Goal: Check status: Check status

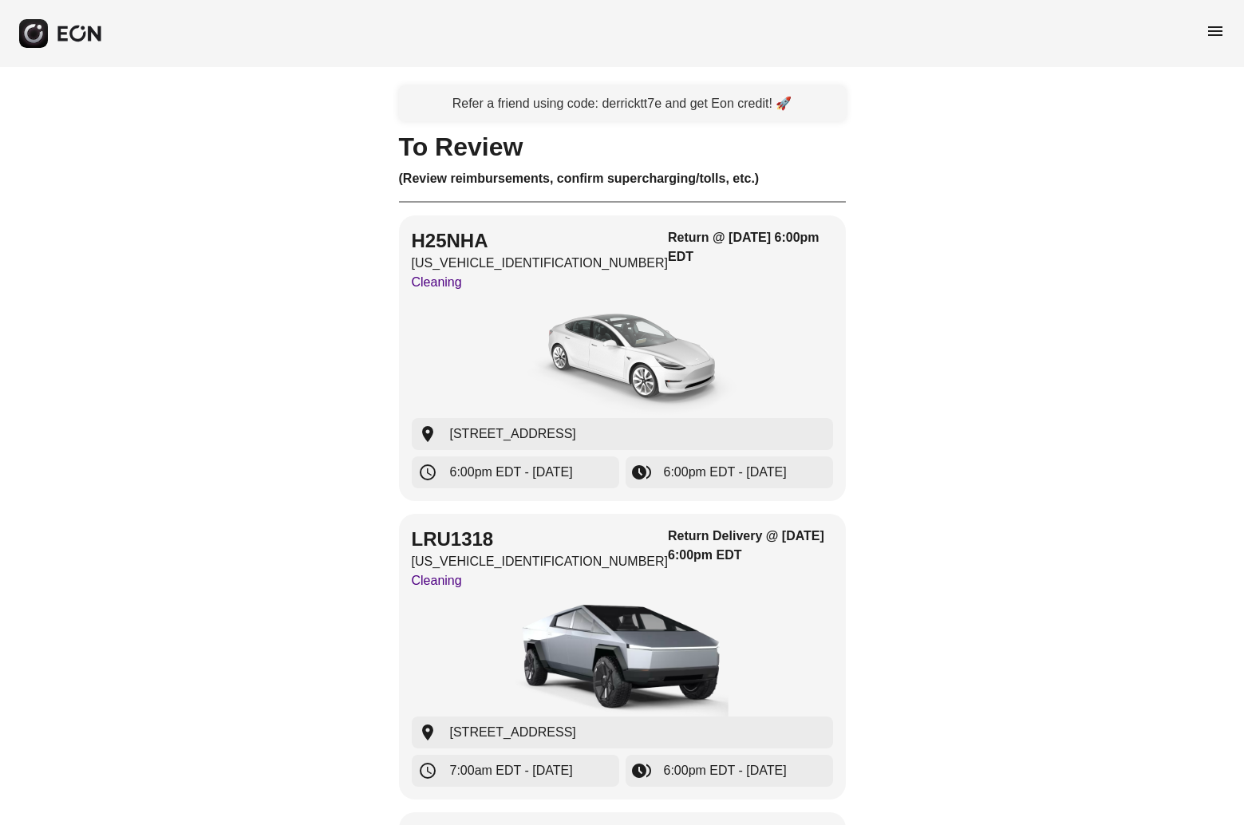
click at [1207, 26] on span "menu" at bounding box center [1215, 31] width 19 height 19
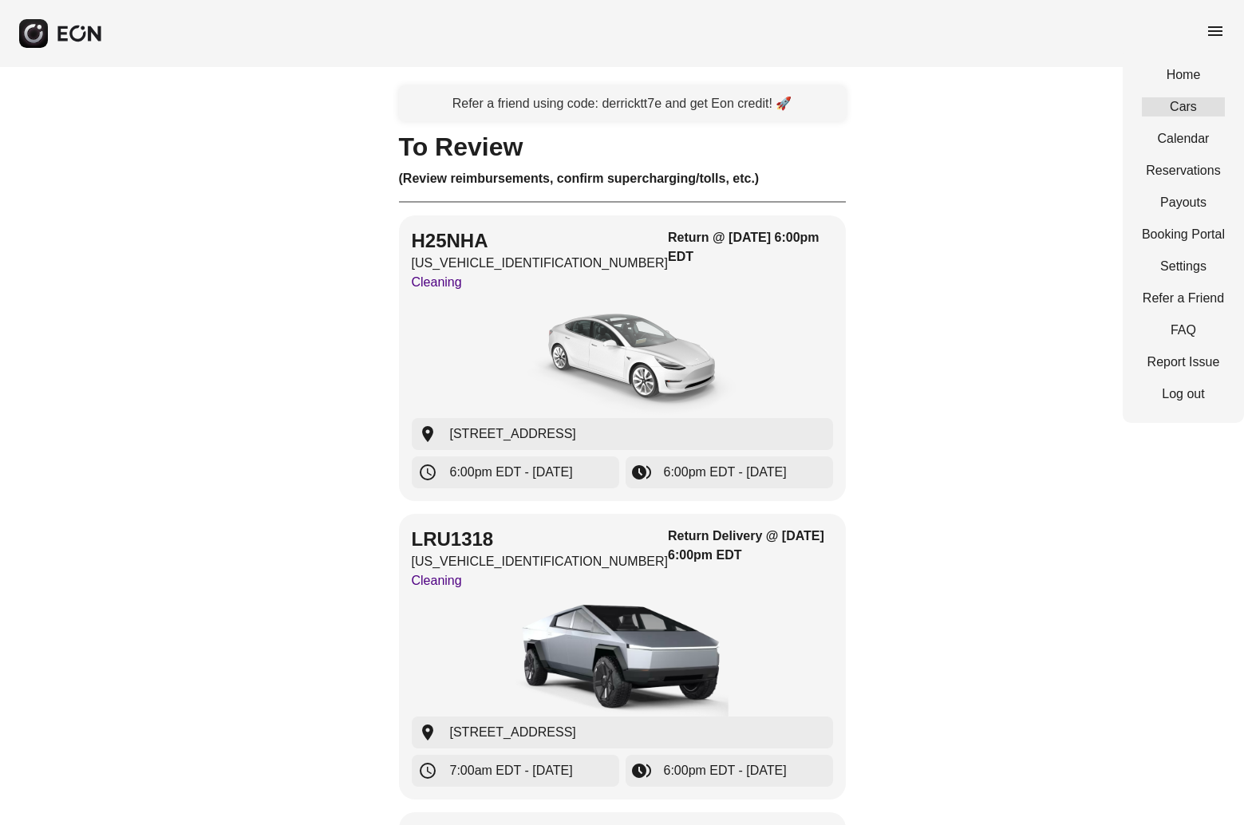
click at [1185, 101] on link "Cars" at bounding box center [1183, 106] width 83 height 19
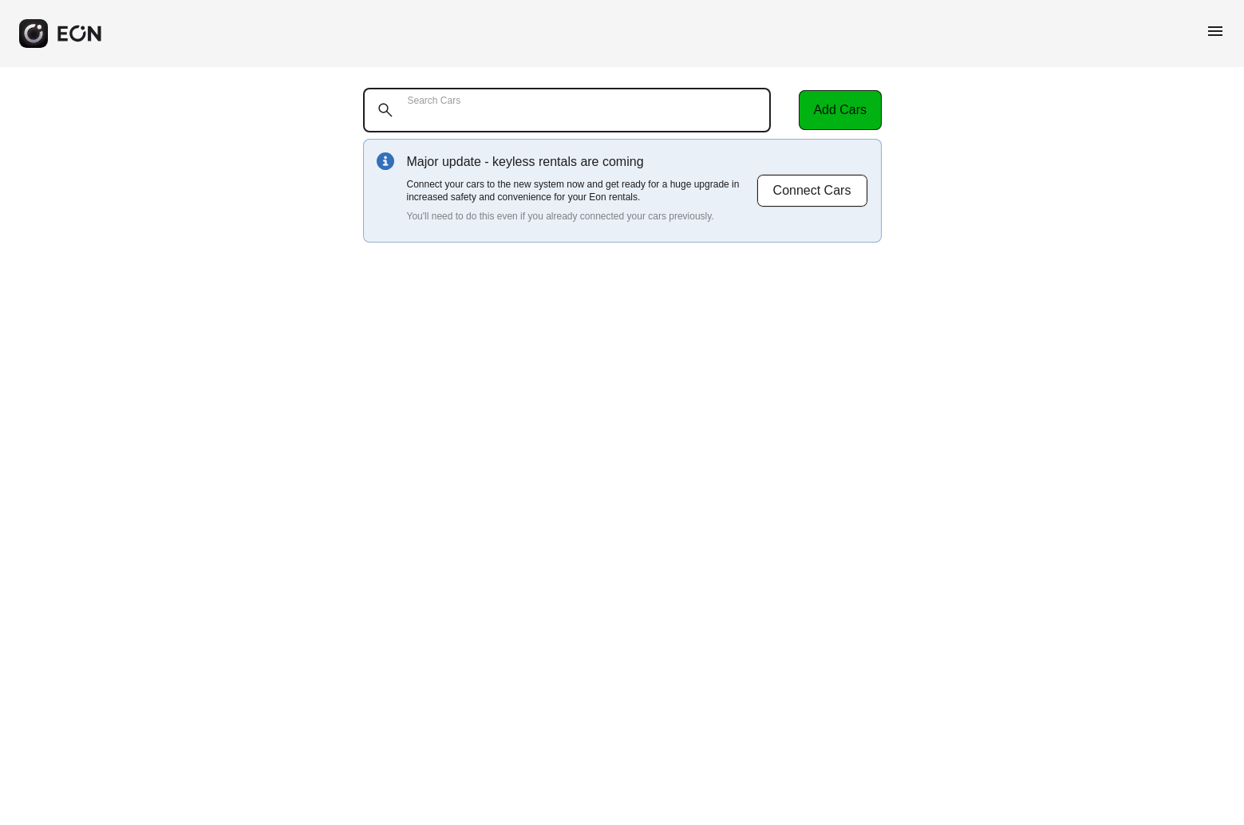
click at [493, 98] on Cars "Search Cars" at bounding box center [567, 110] width 408 height 45
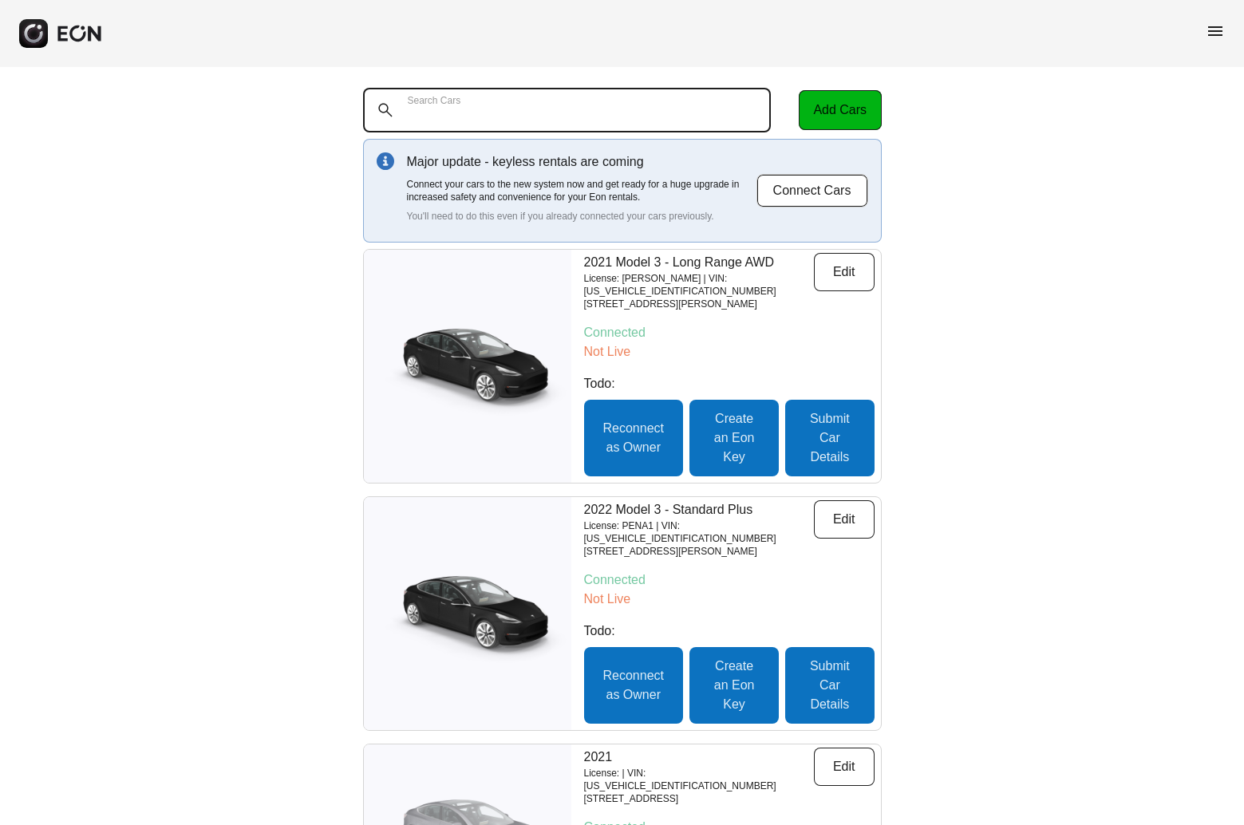
paste Cars "*****"
type Cars "*****"
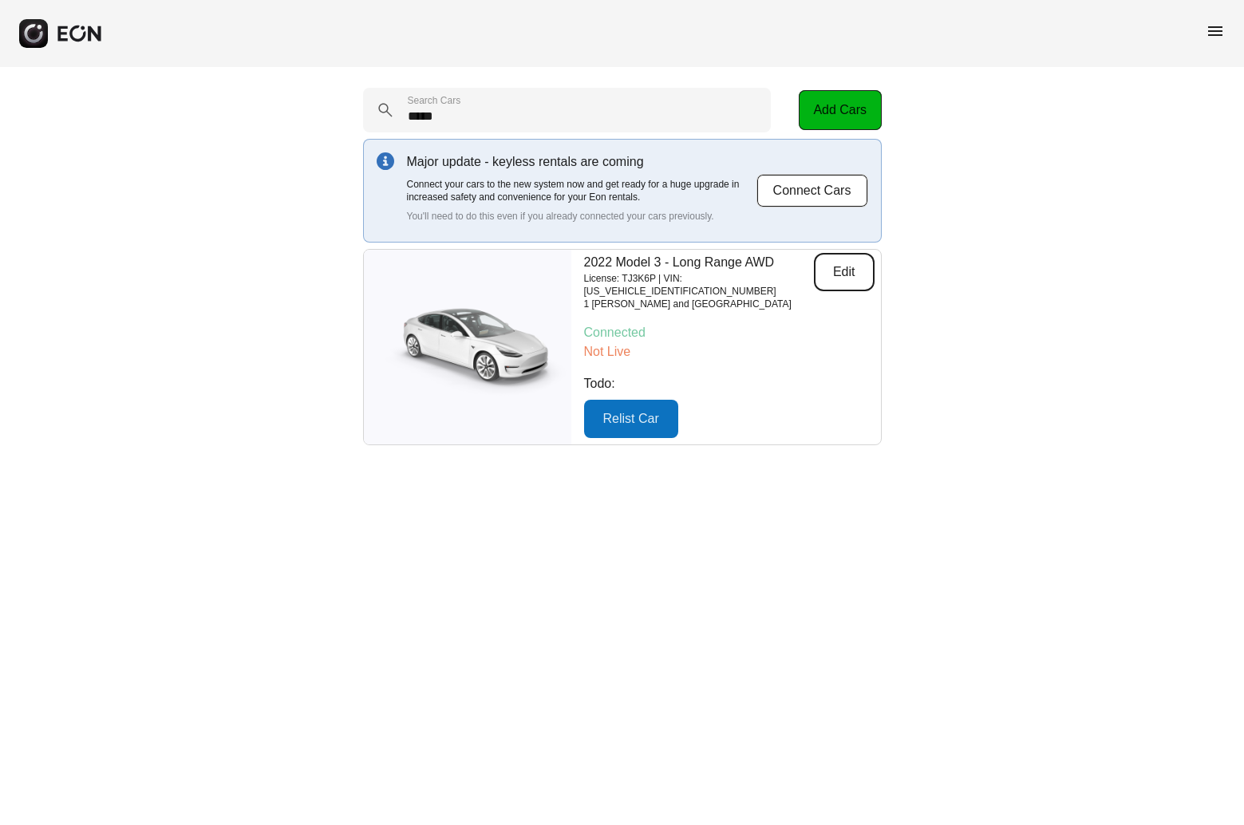
click at [835, 274] on button "Edit" at bounding box center [844, 272] width 61 height 38
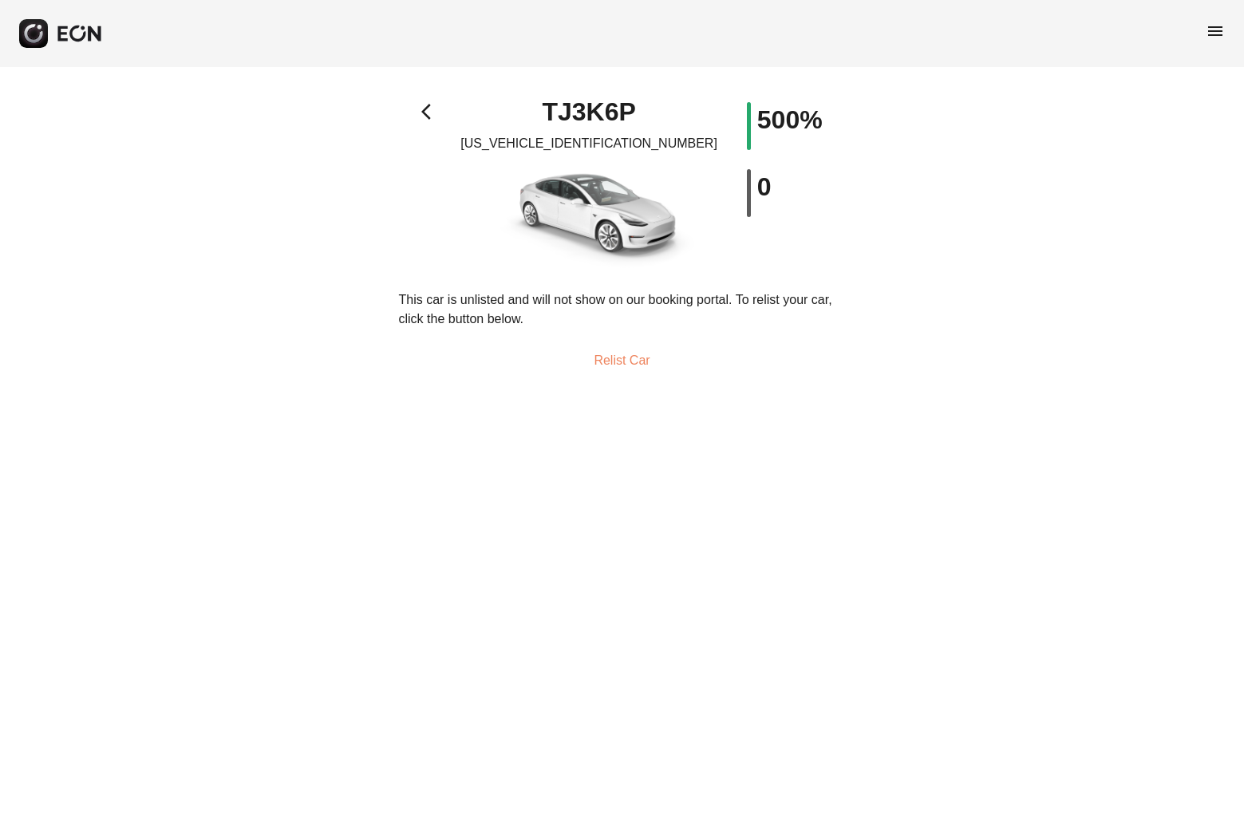
click at [429, 109] on span "arrow_back_ios" at bounding box center [430, 111] width 19 height 19
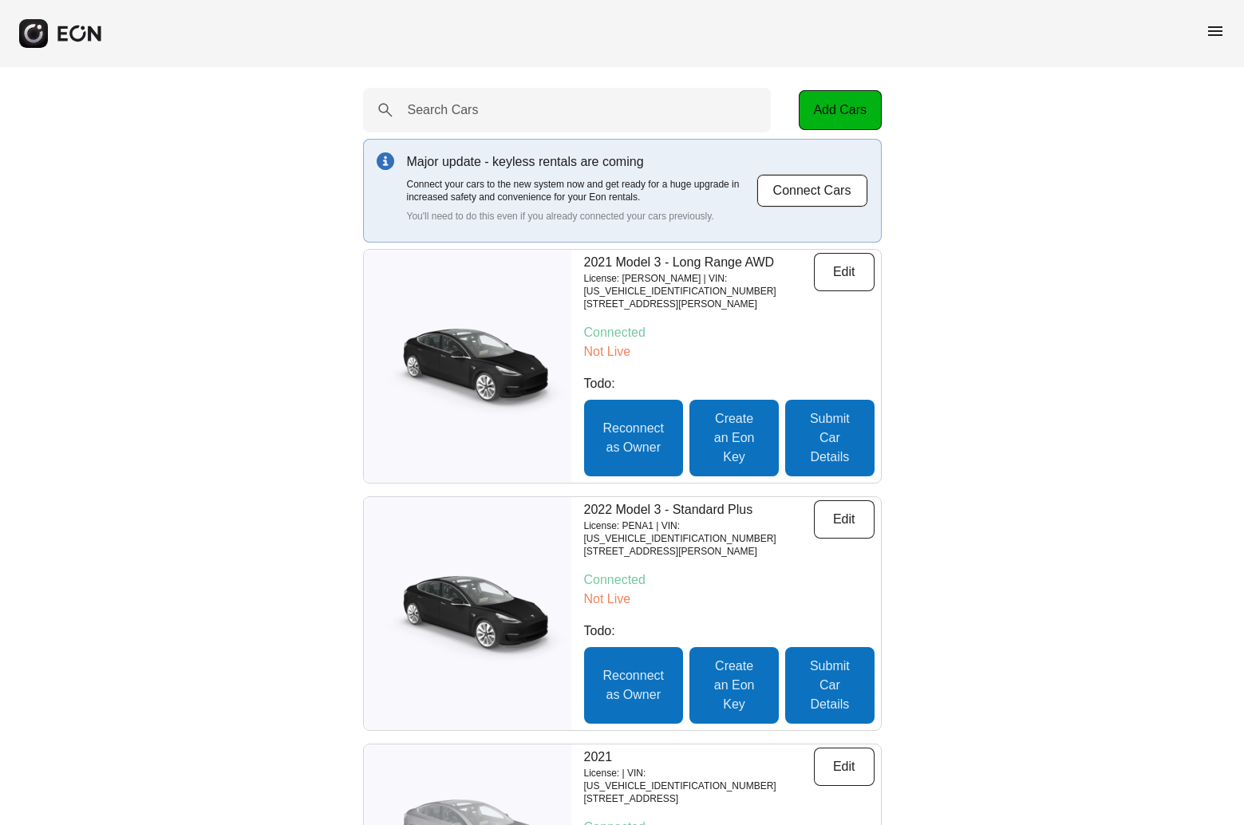
click at [1219, 26] on span "menu" at bounding box center [1215, 31] width 19 height 19
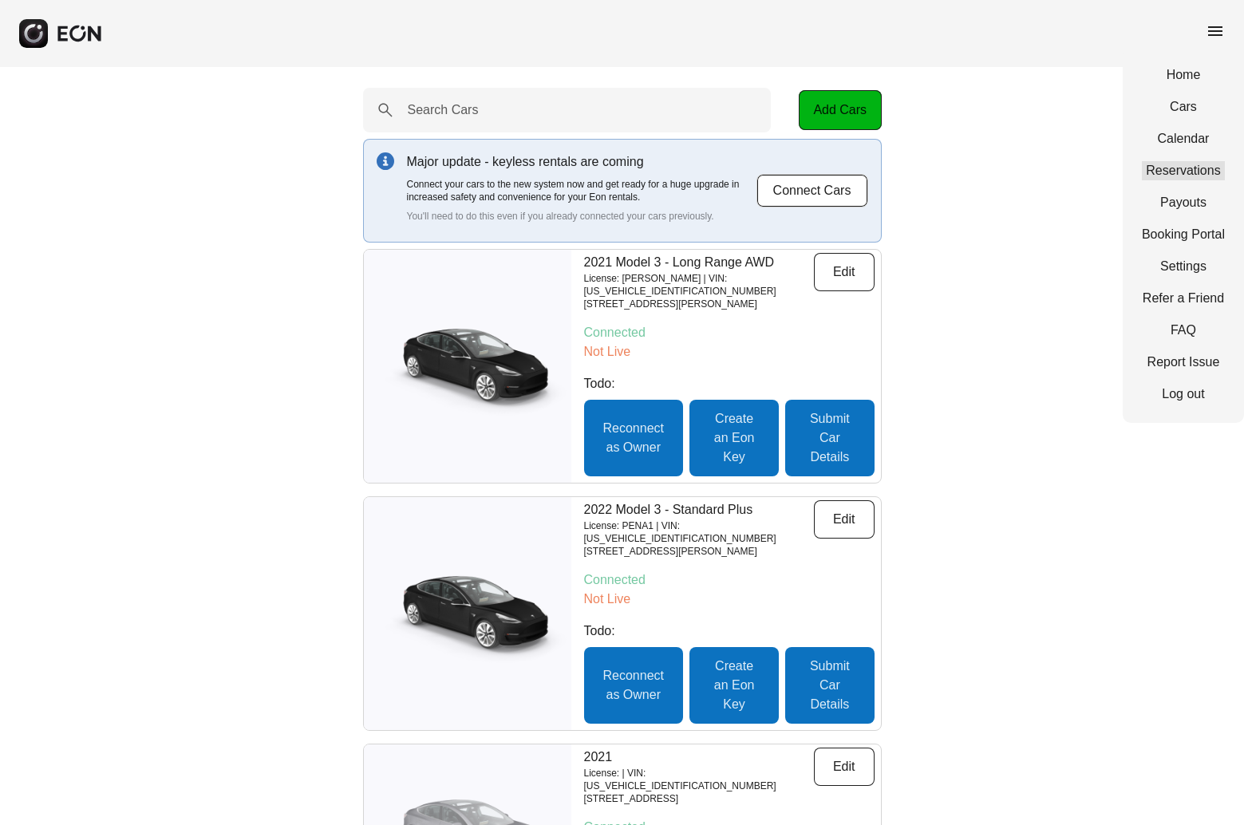
click at [1185, 168] on link "Reservations" at bounding box center [1183, 170] width 83 height 19
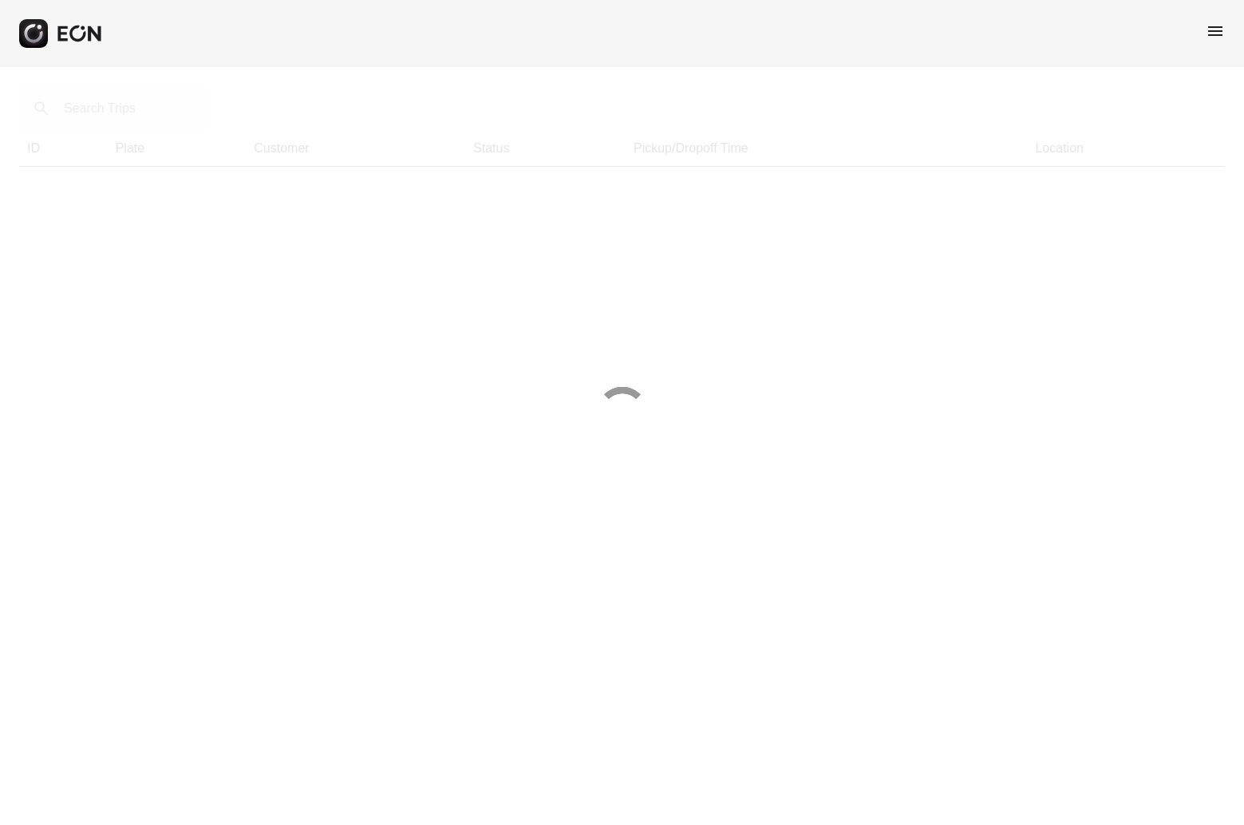
click at [103, 107] on div at bounding box center [622, 412] width 1244 height 825
click at [93, 112] on div at bounding box center [622, 412] width 1244 height 825
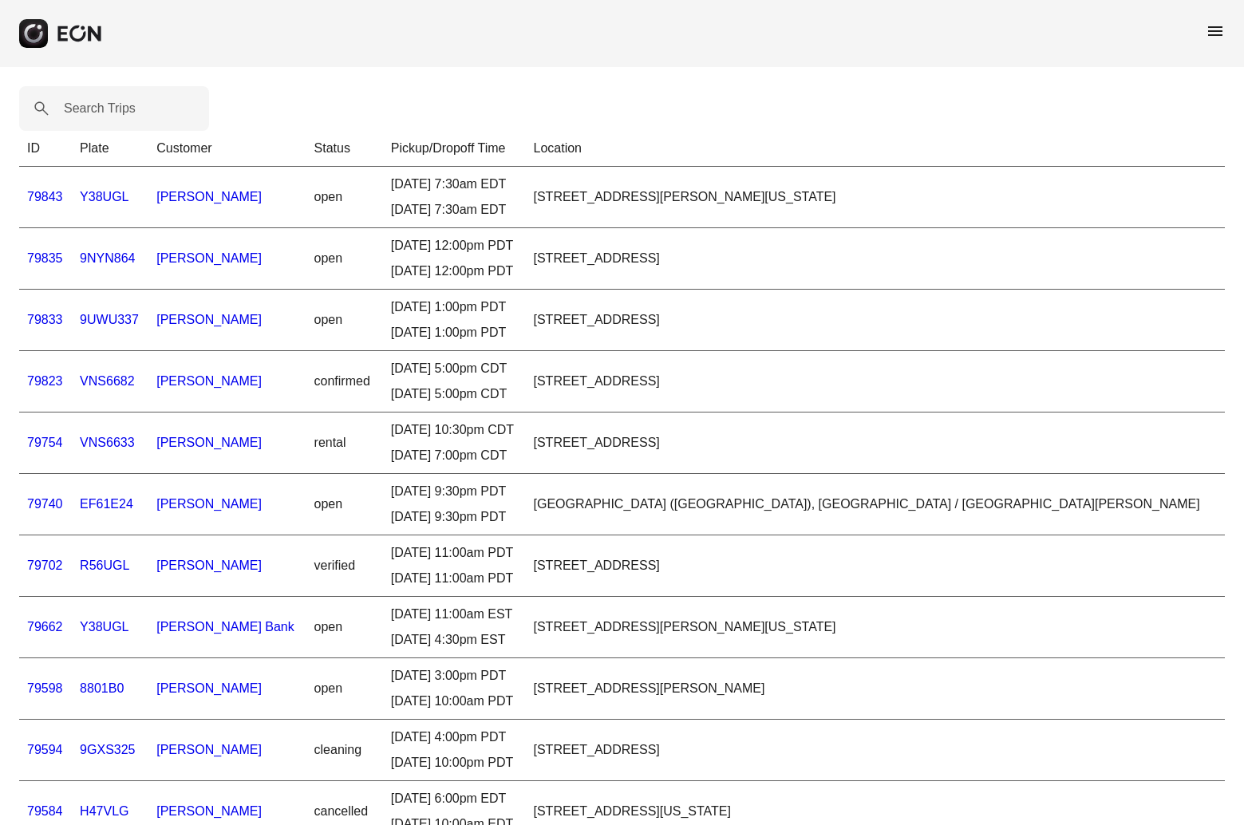
click at [93, 112] on label "Search Trips" at bounding box center [100, 108] width 72 height 19
click at [93, 112] on Trips "Search Trips" at bounding box center [114, 108] width 190 height 45
paste Trips "*****"
type Trips "*****"
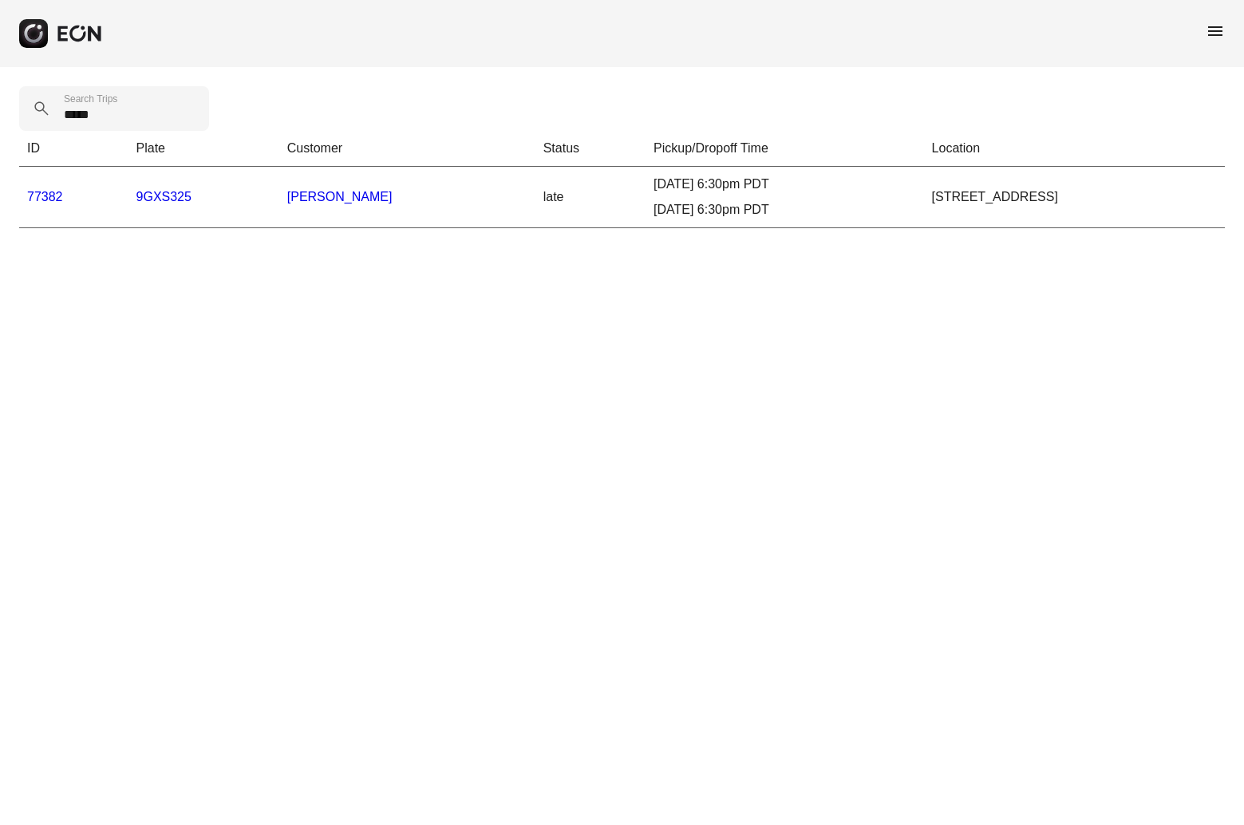
click at [37, 191] on link "77382" at bounding box center [45, 197] width 36 height 14
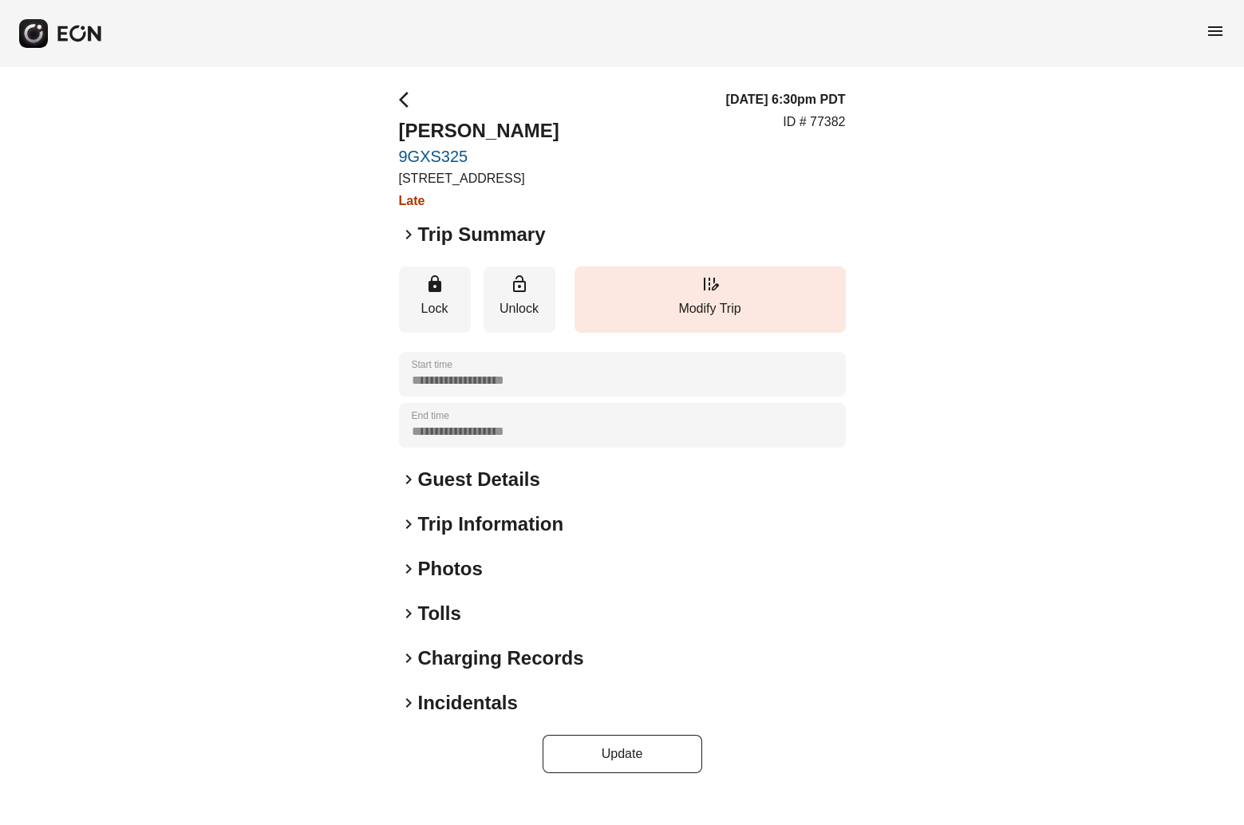
click at [408, 578] on span "keyboard_arrow_right" at bounding box center [408, 568] width 19 height 19
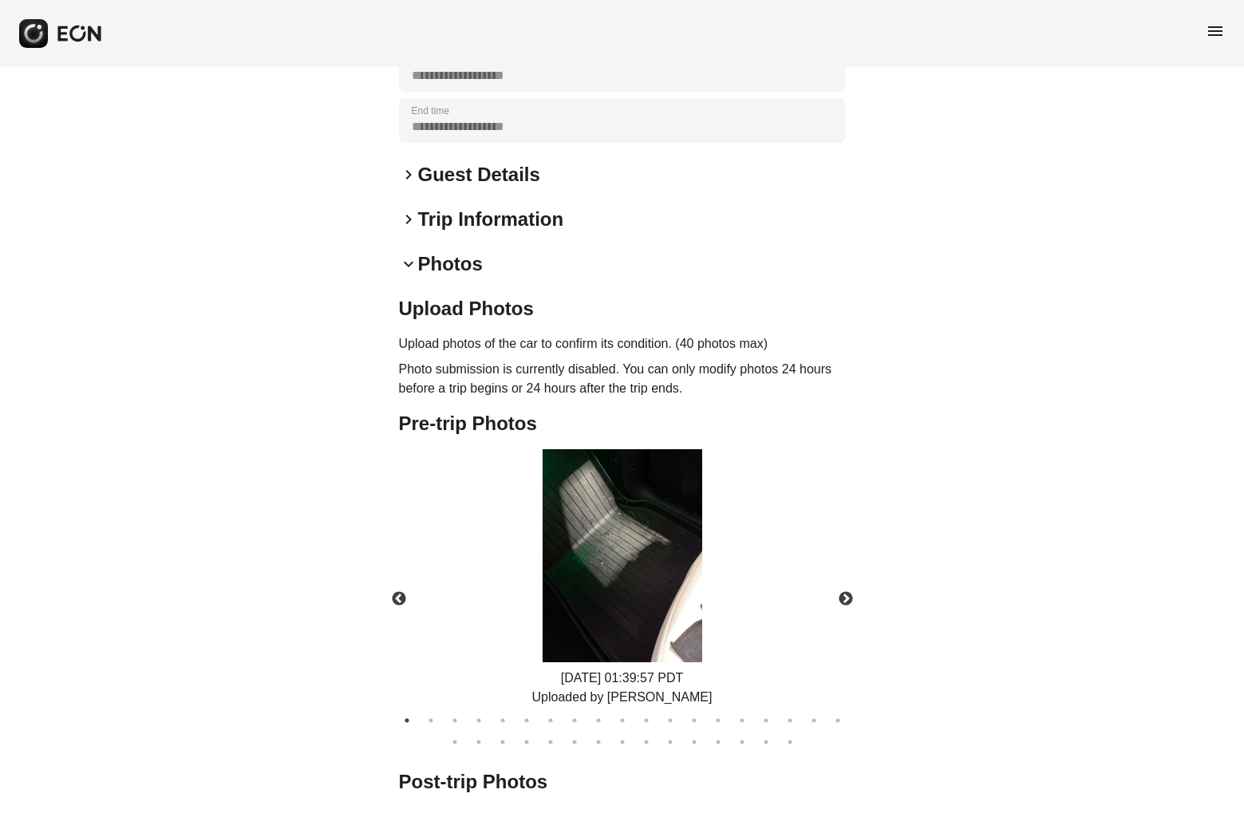
scroll to position [303, 0]
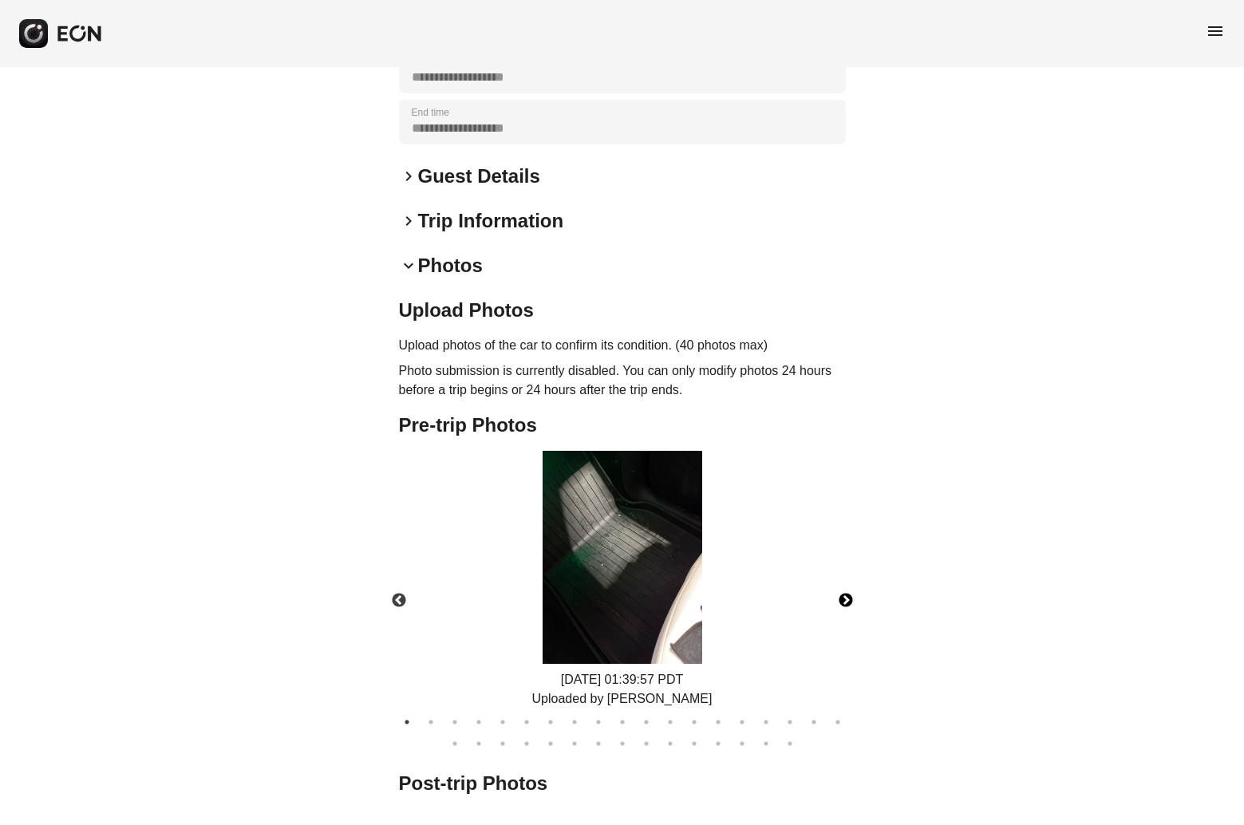
click at [843, 619] on button "Next" at bounding box center [846, 601] width 56 height 56
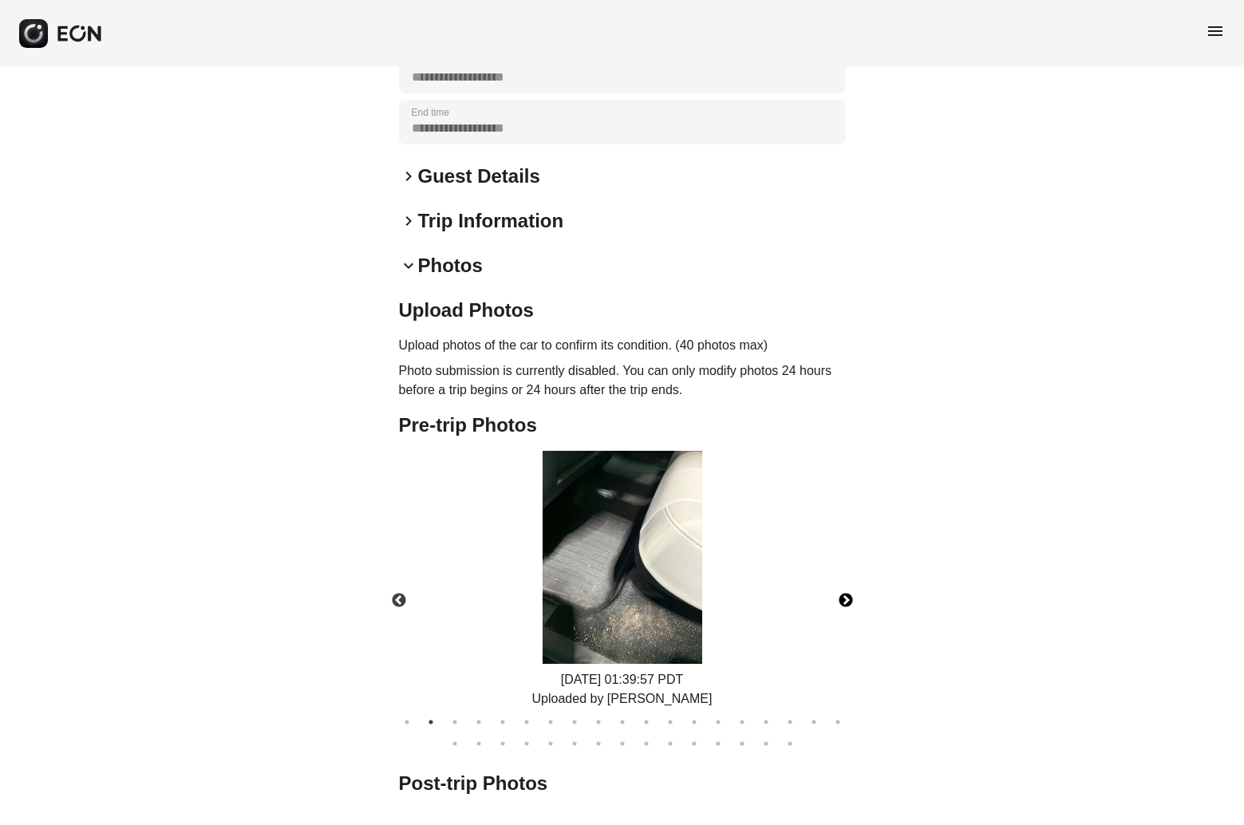
click at [843, 619] on button "Next" at bounding box center [846, 601] width 56 height 56
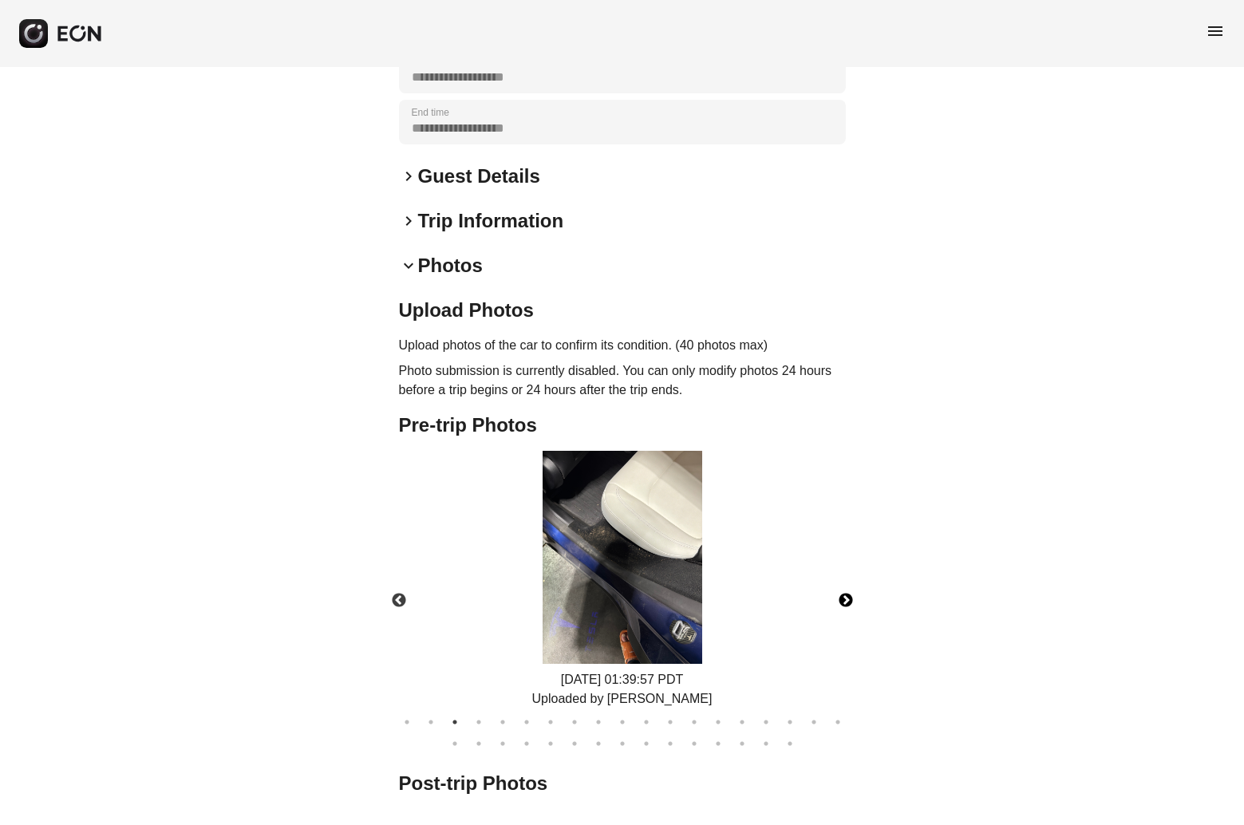
click at [843, 619] on button "Next" at bounding box center [846, 601] width 56 height 56
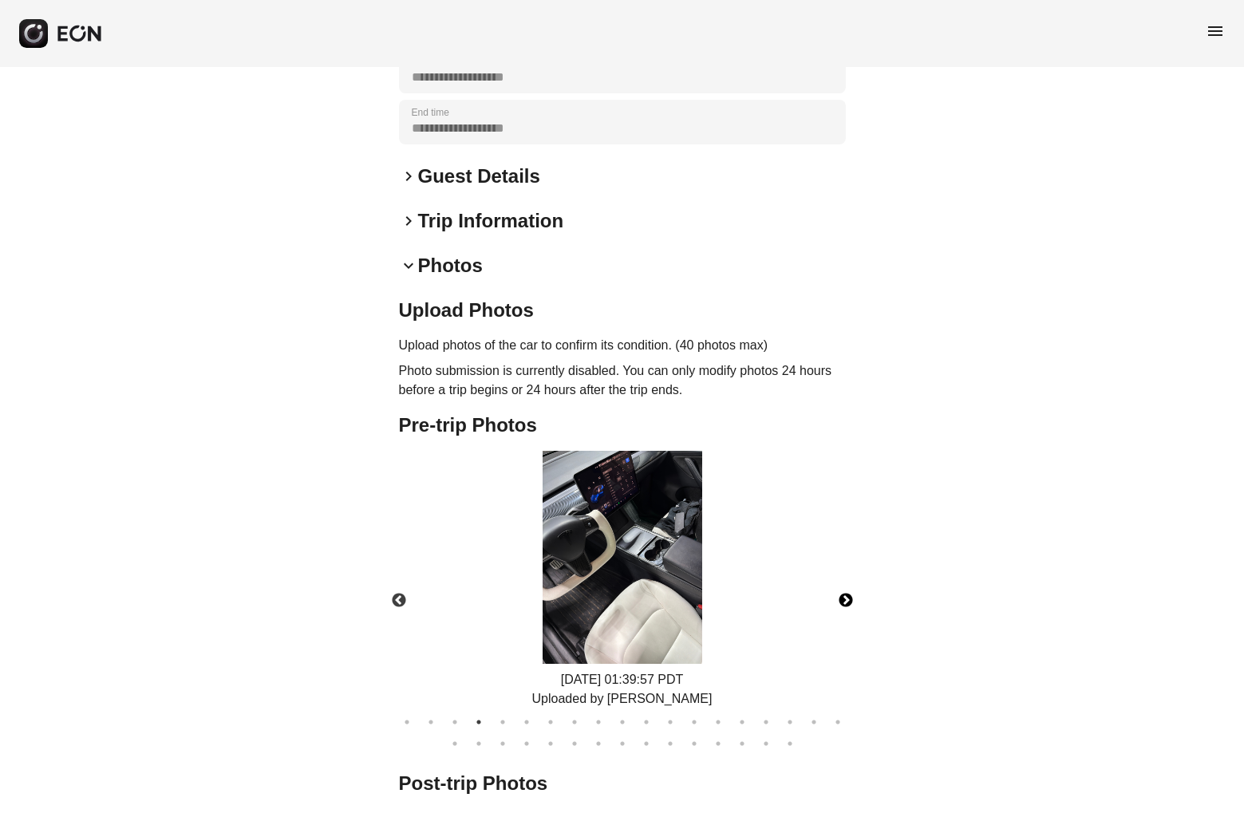
click at [843, 619] on button "Next" at bounding box center [846, 601] width 56 height 56
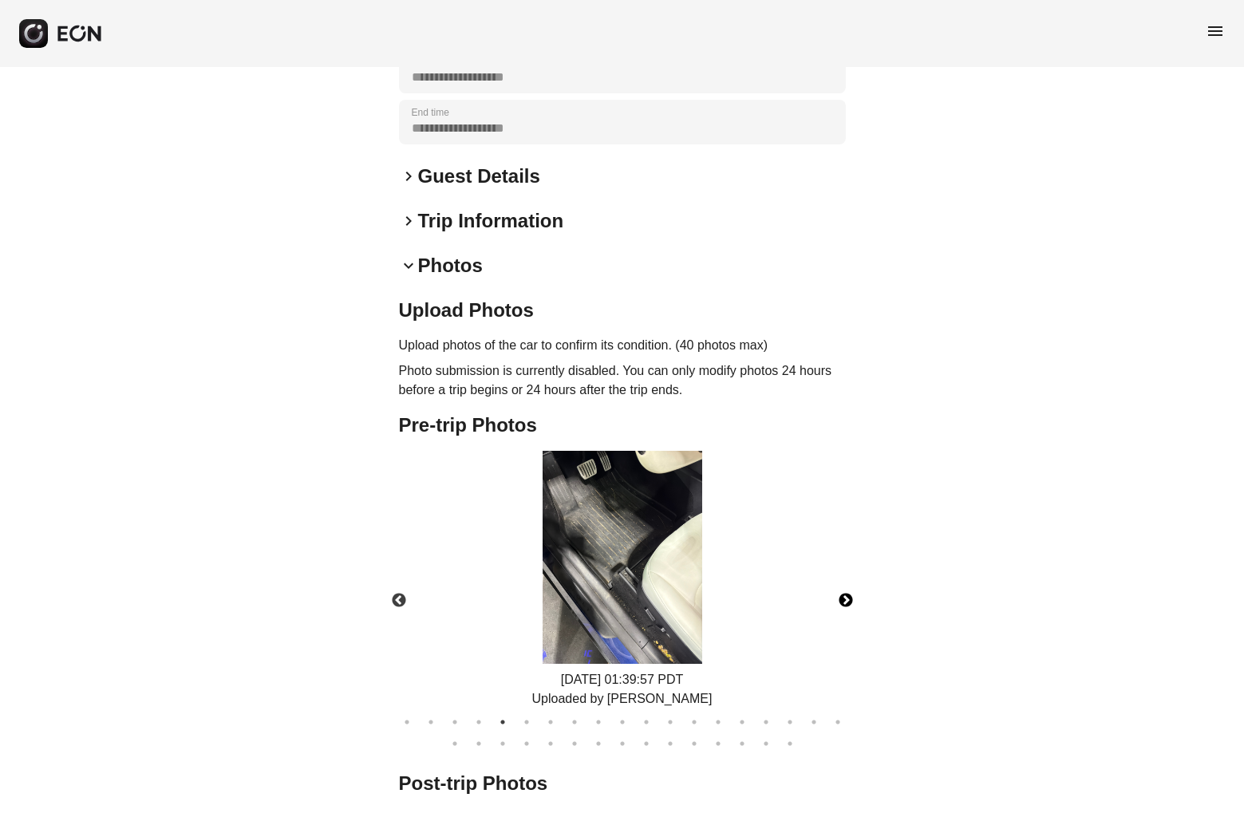
click at [843, 619] on button "Next" at bounding box center [846, 601] width 56 height 56
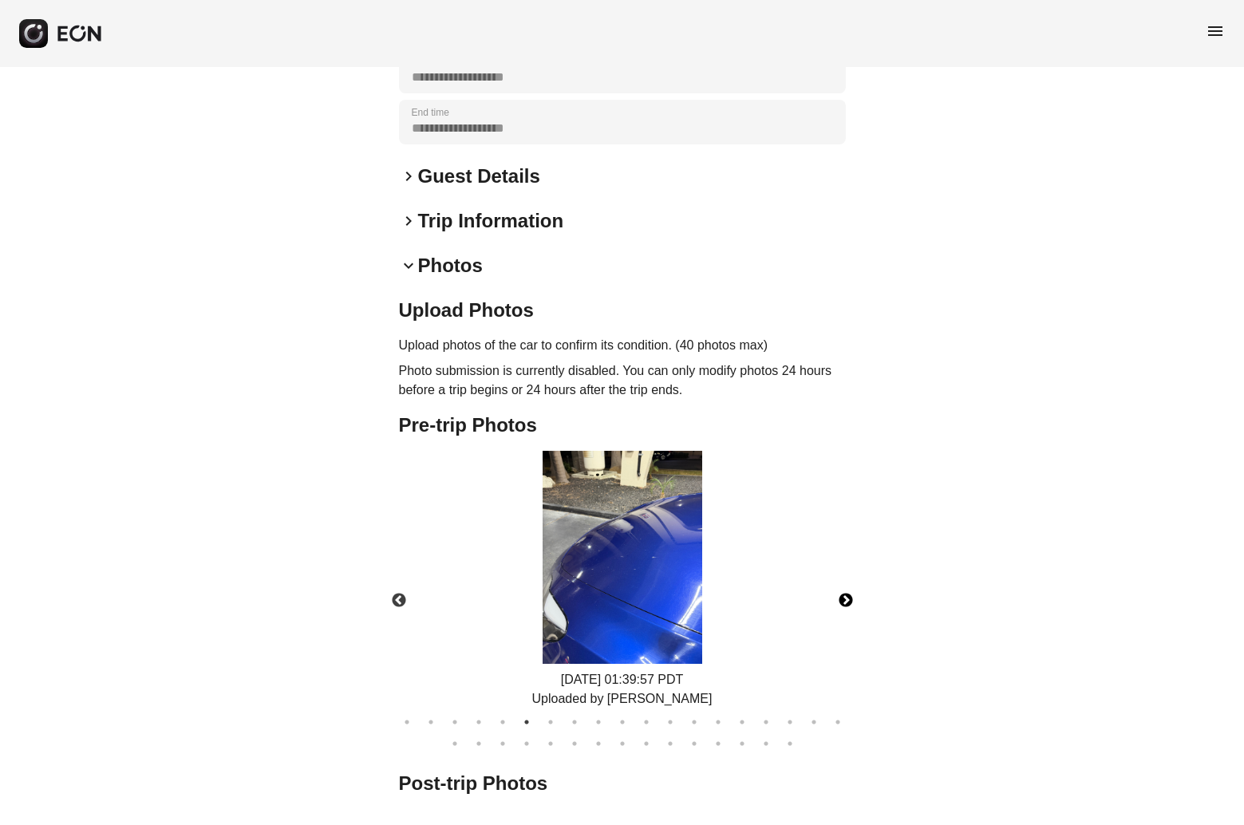
click at [843, 619] on button "Next" at bounding box center [846, 601] width 56 height 56
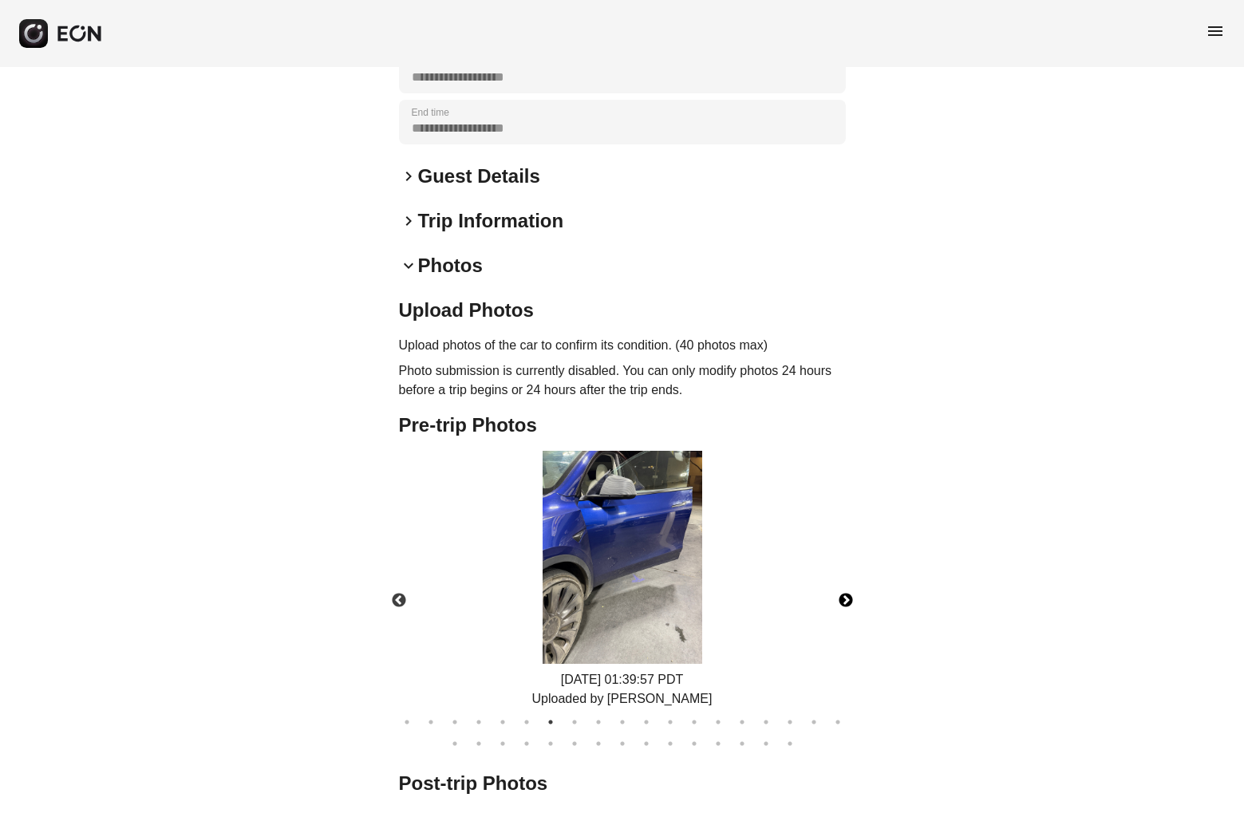
click at [843, 619] on button "Next" at bounding box center [846, 601] width 56 height 56
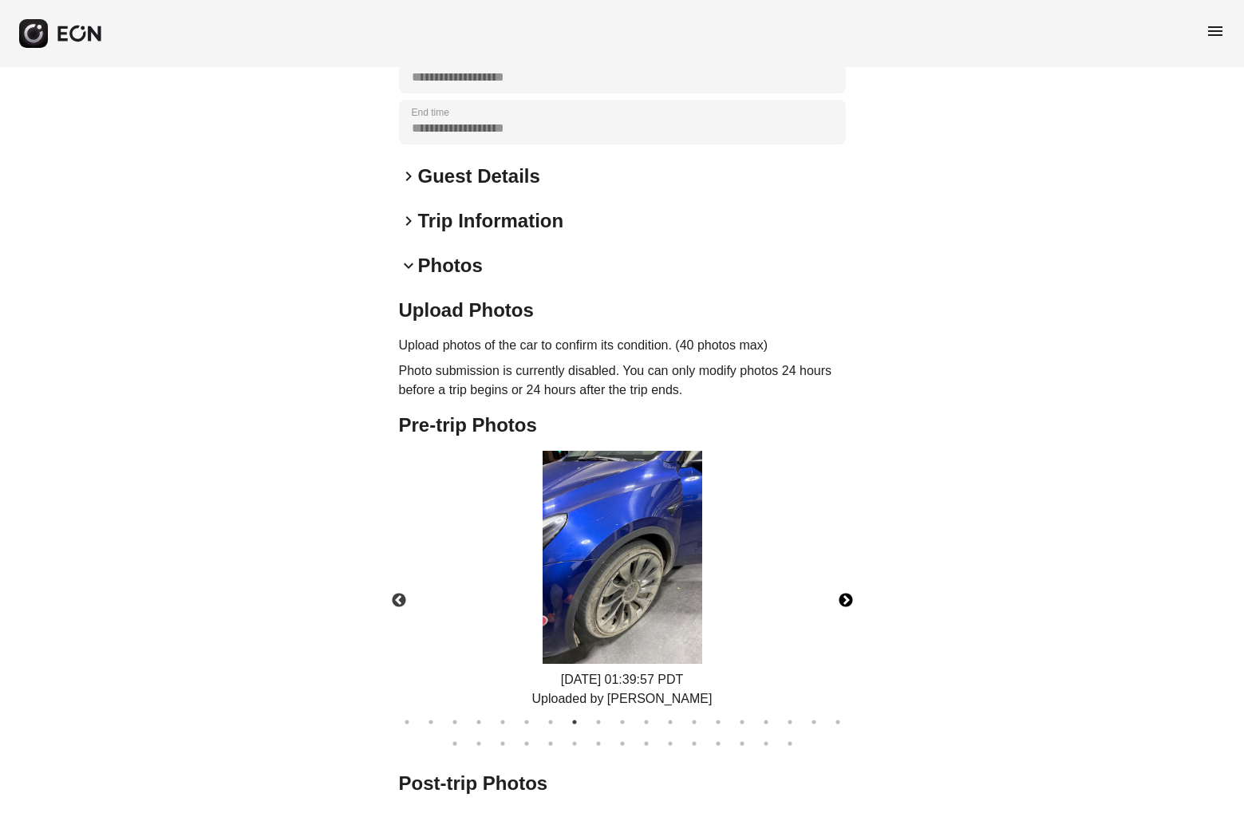
click at [843, 619] on button "Next" at bounding box center [846, 601] width 56 height 56
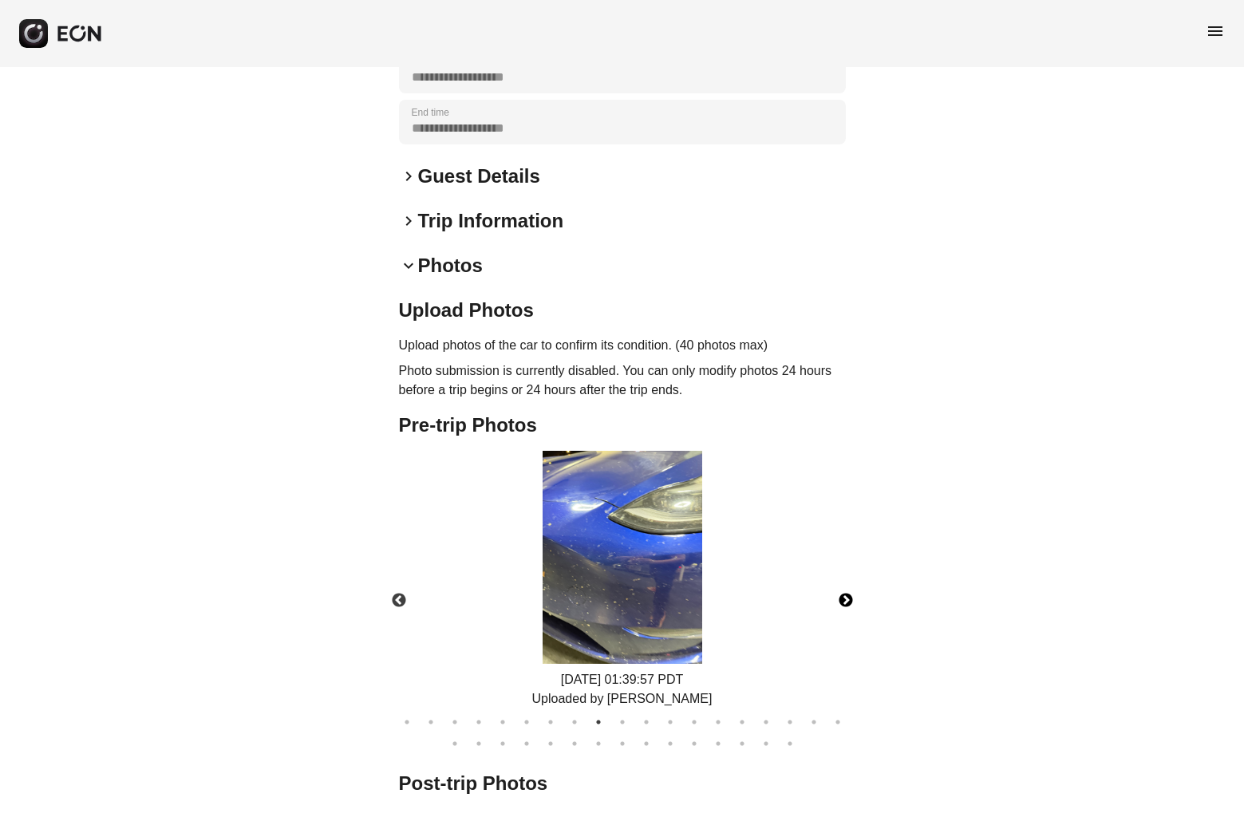
click at [843, 619] on button "Next" at bounding box center [846, 601] width 56 height 56
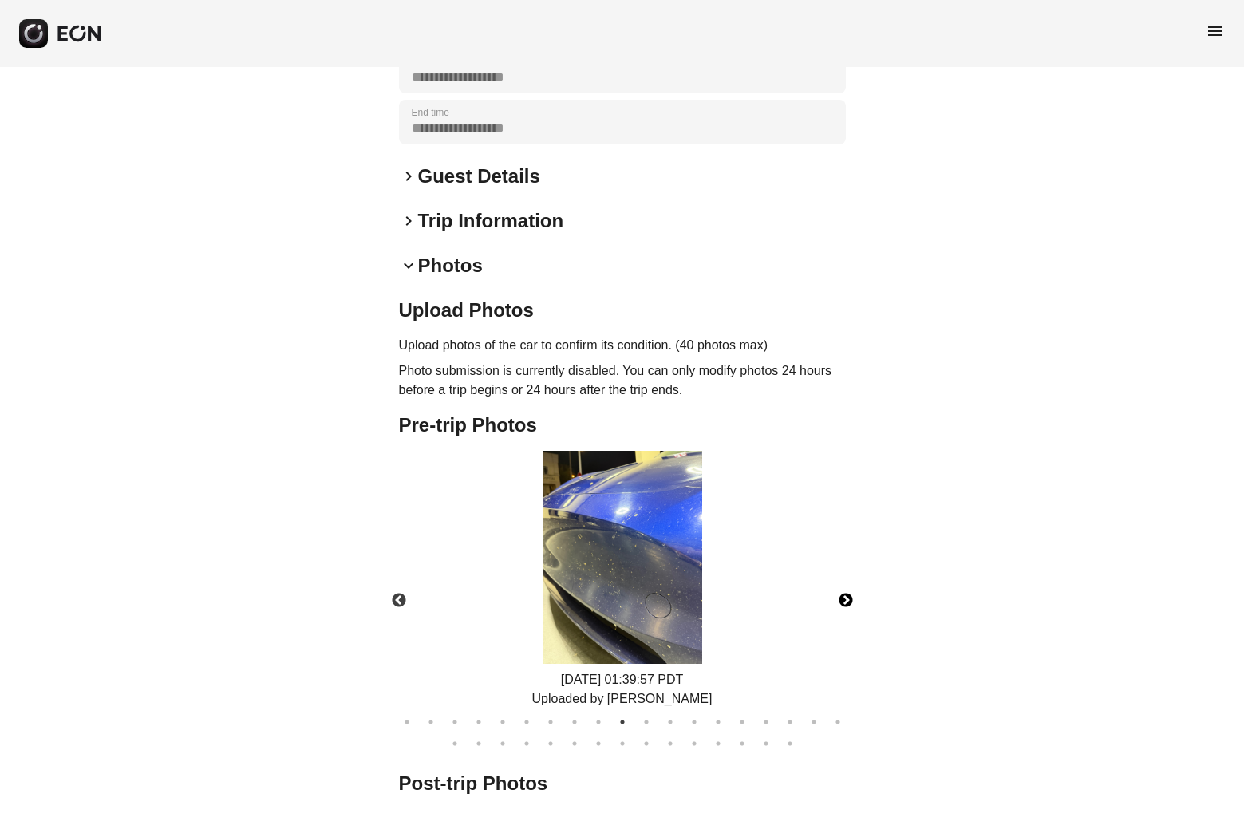
click at [843, 619] on button "Next" at bounding box center [846, 601] width 56 height 56
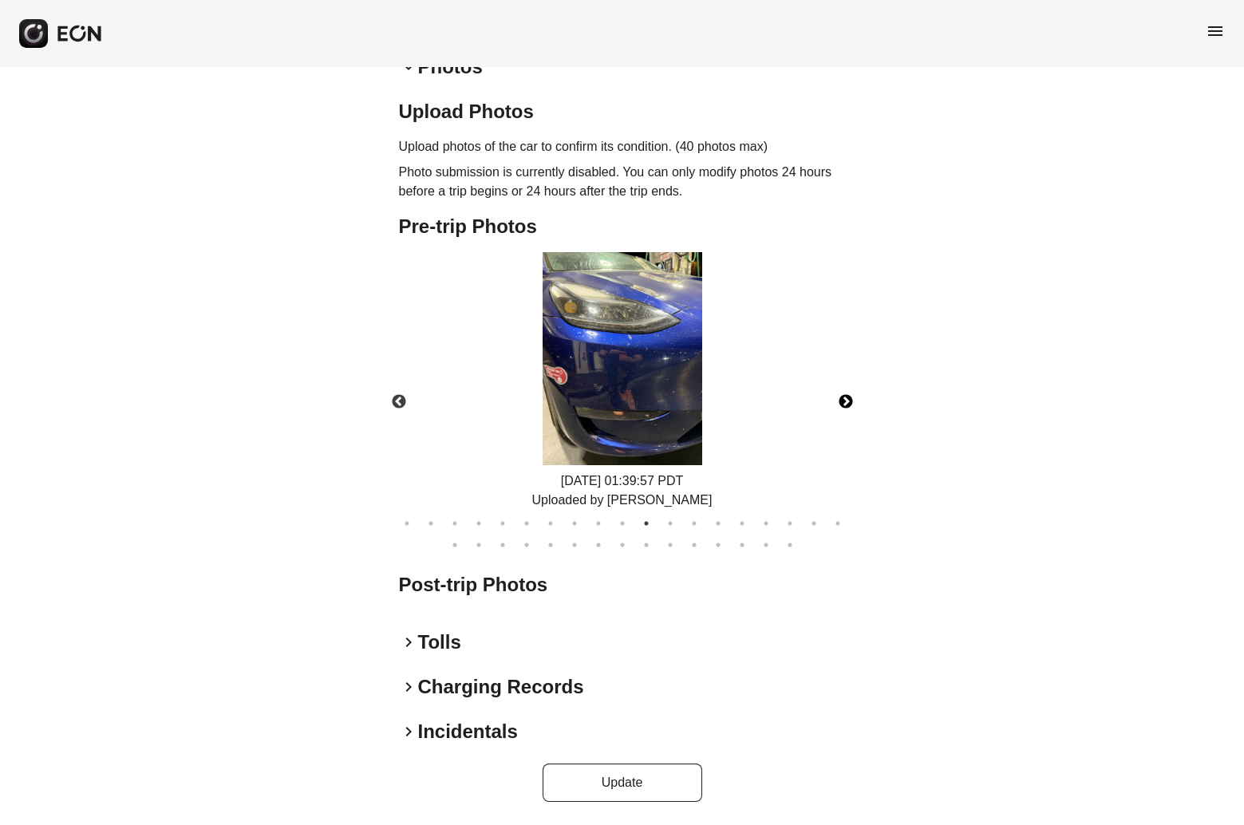
scroll to position [519, 0]
click at [850, 404] on button "Next" at bounding box center [846, 402] width 56 height 56
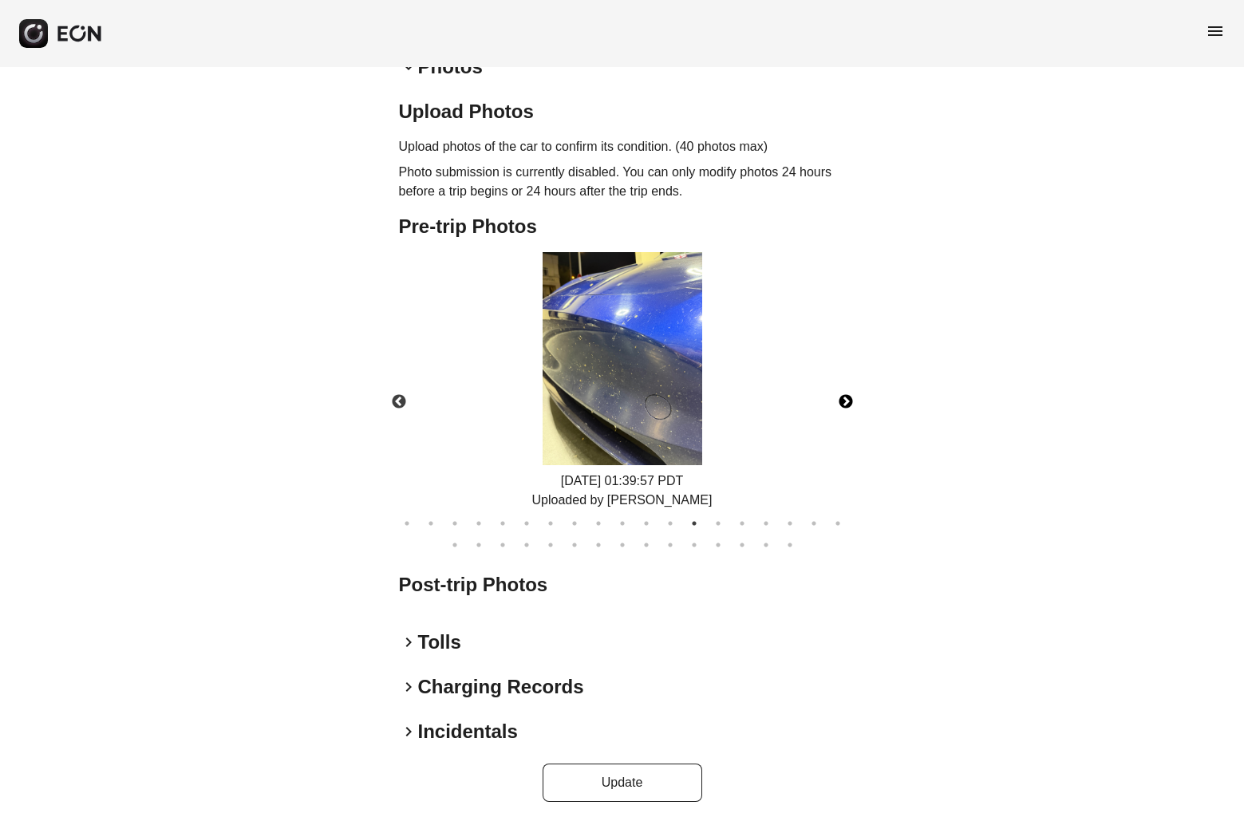
click at [850, 404] on button "Next" at bounding box center [846, 402] width 56 height 56
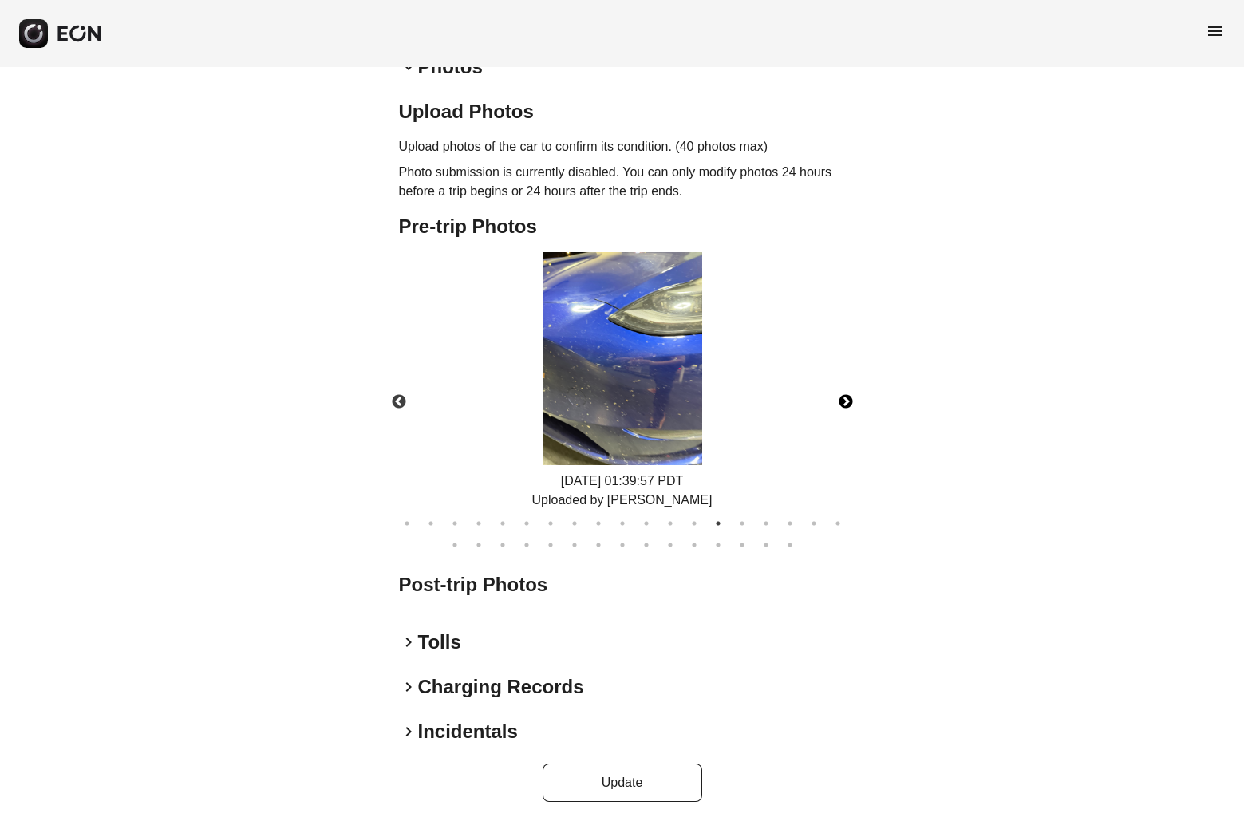
click at [850, 404] on button "Next" at bounding box center [846, 402] width 56 height 56
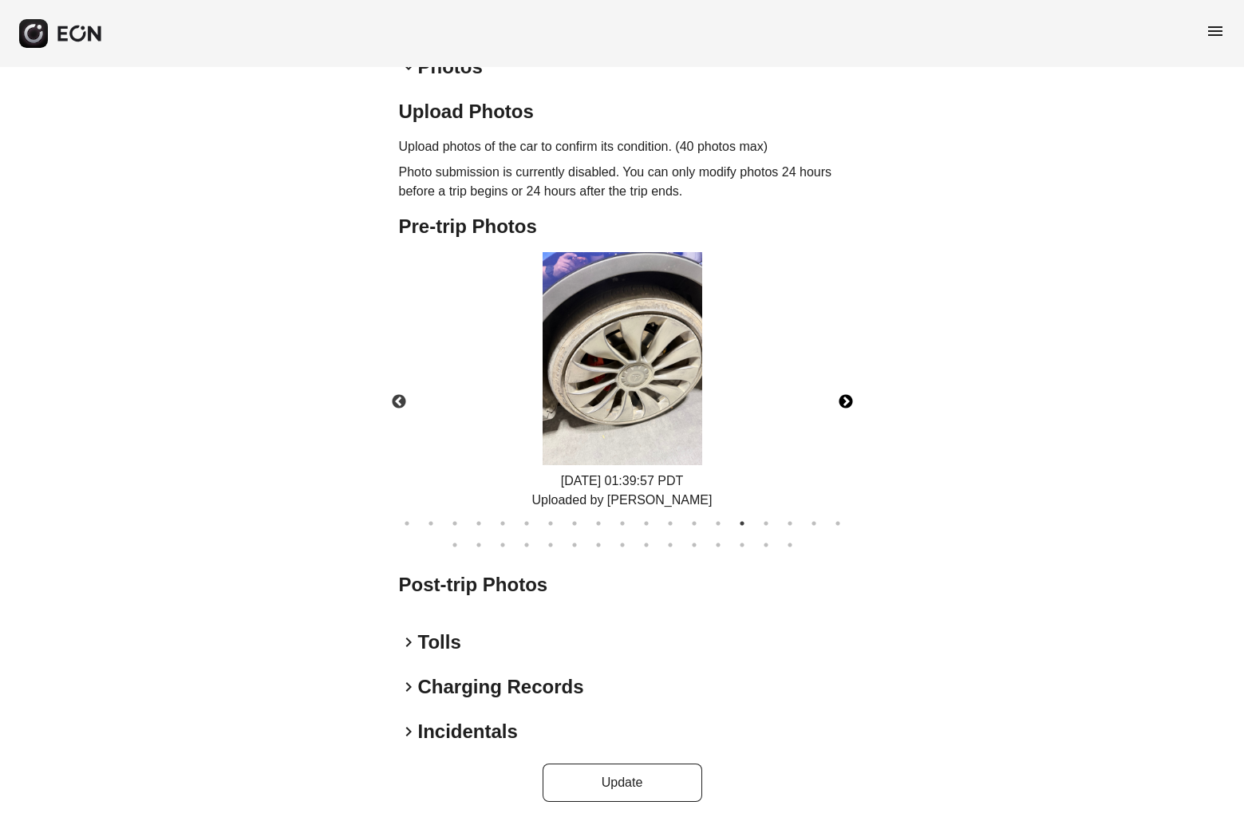
click at [850, 404] on button "Next" at bounding box center [846, 402] width 56 height 56
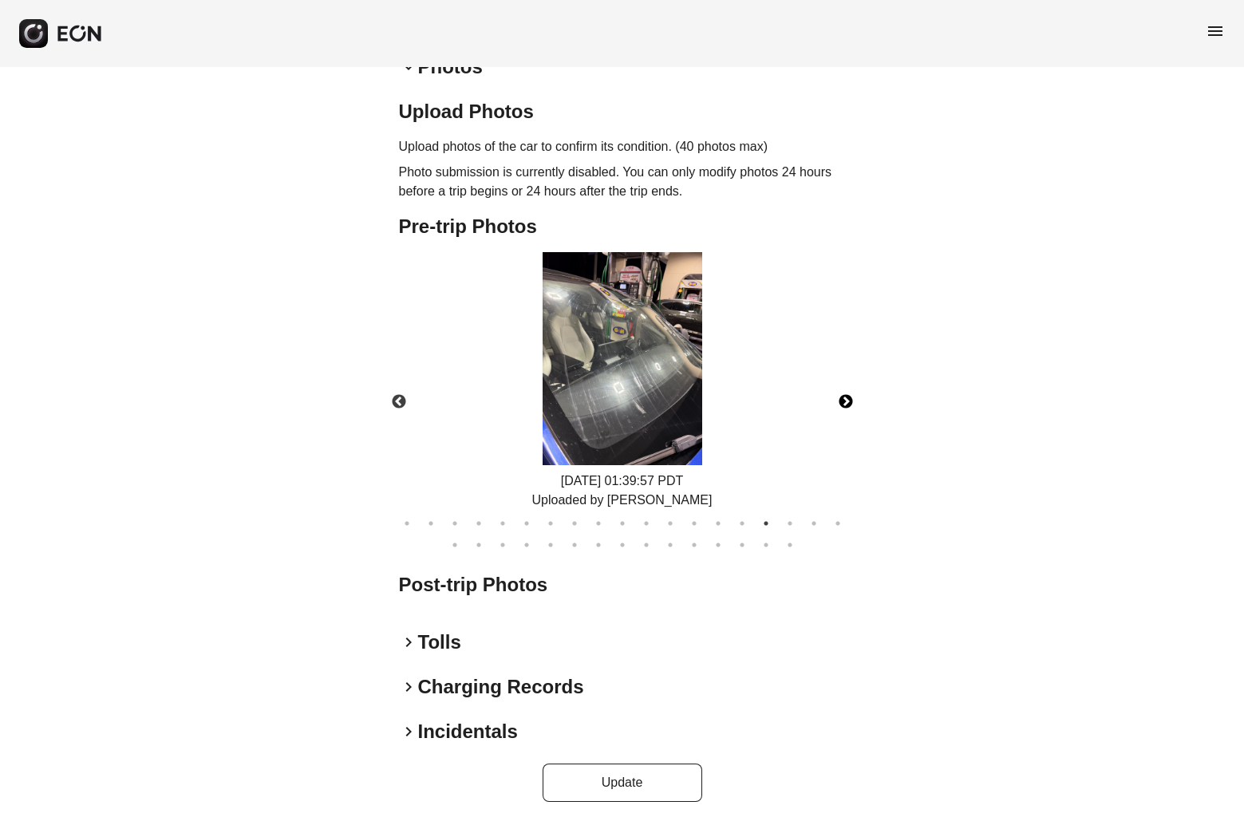
click at [850, 404] on button "Next" at bounding box center [846, 402] width 56 height 56
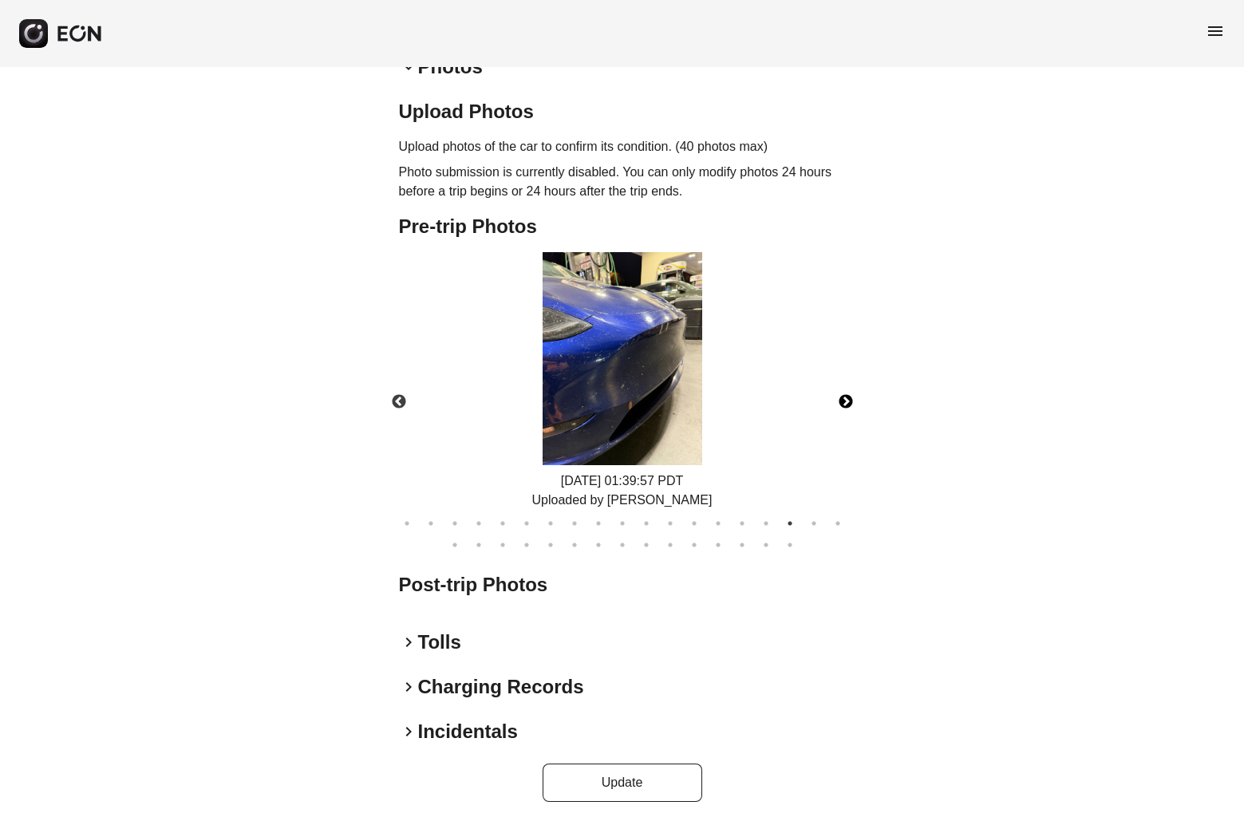
click at [850, 404] on button "Next" at bounding box center [846, 402] width 56 height 56
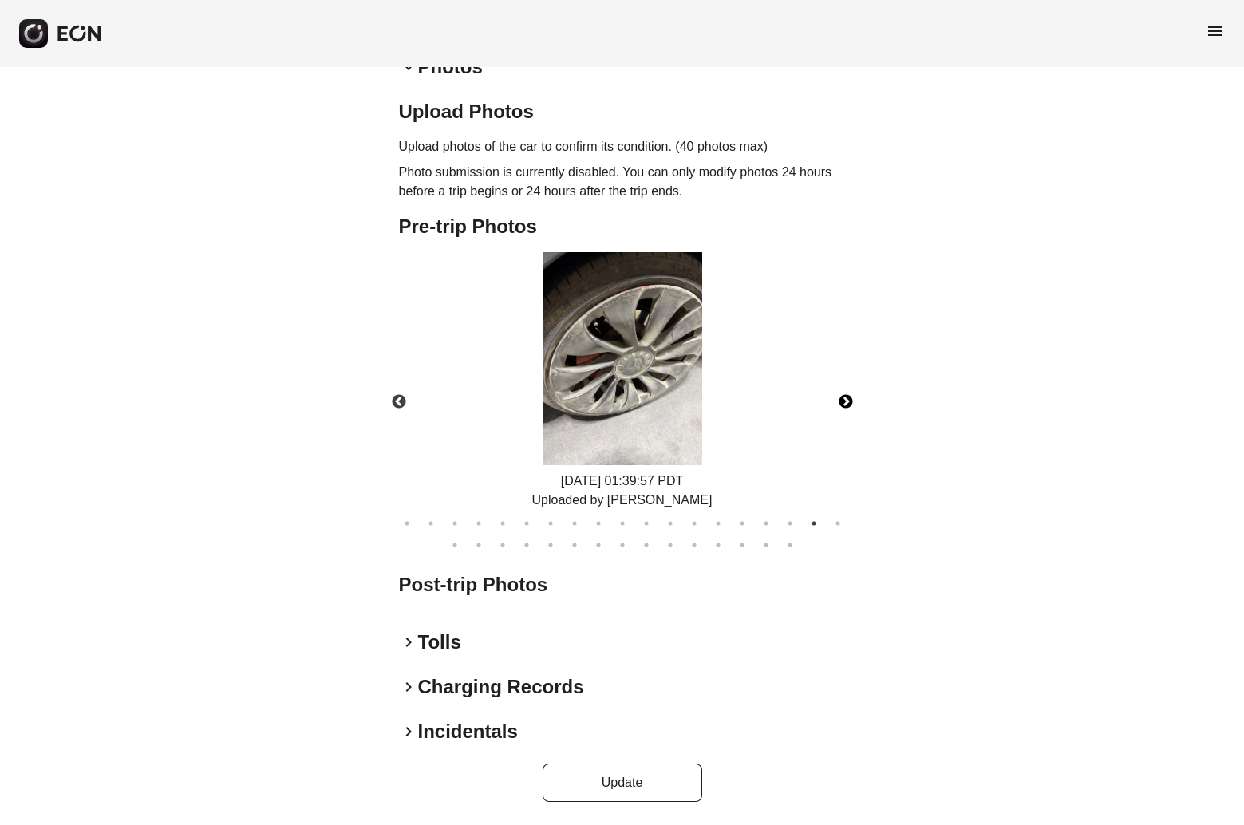
click at [850, 404] on button "Next" at bounding box center [846, 402] width 56 height 56
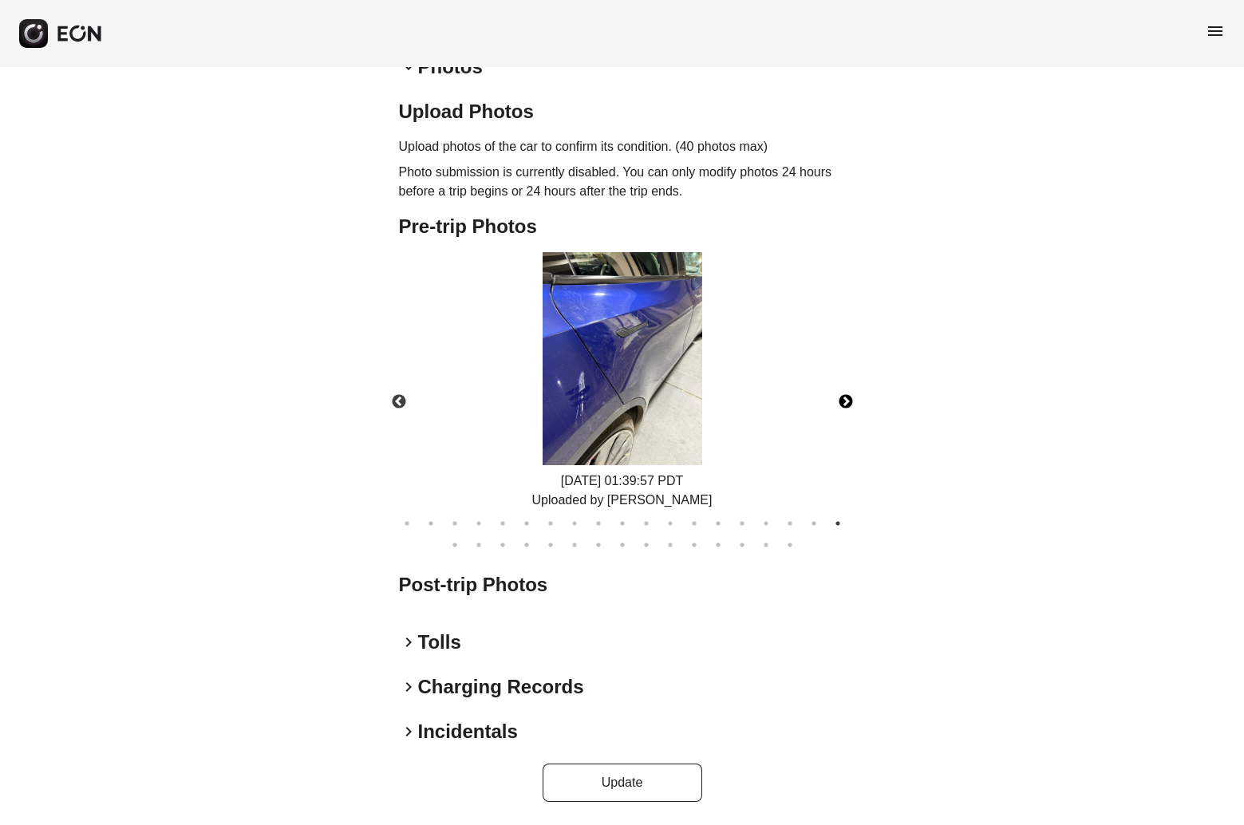
click at [850, 404] on button "Next" at bounding box center [846, 402] width 56 height 56
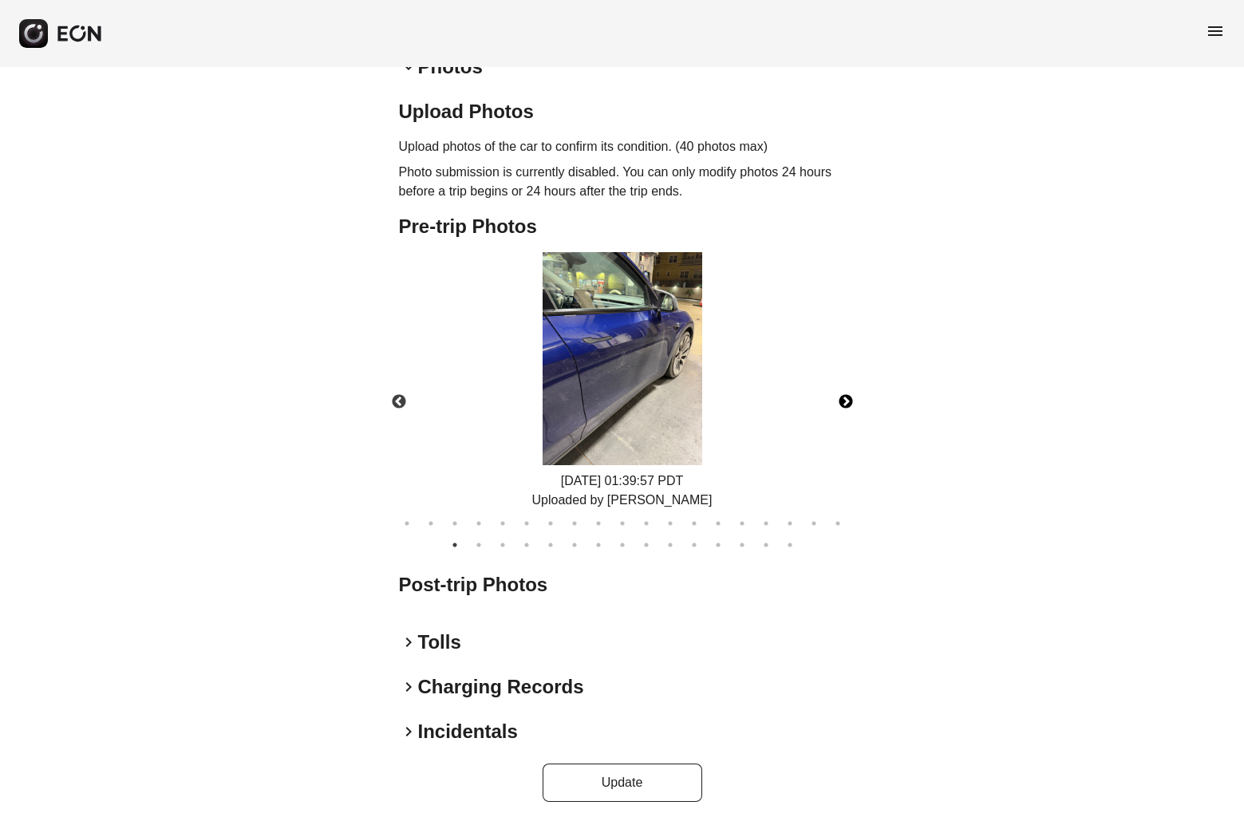
click at [850, 404] on button "Next" at bounding box center [846, 402] width 56 height 56
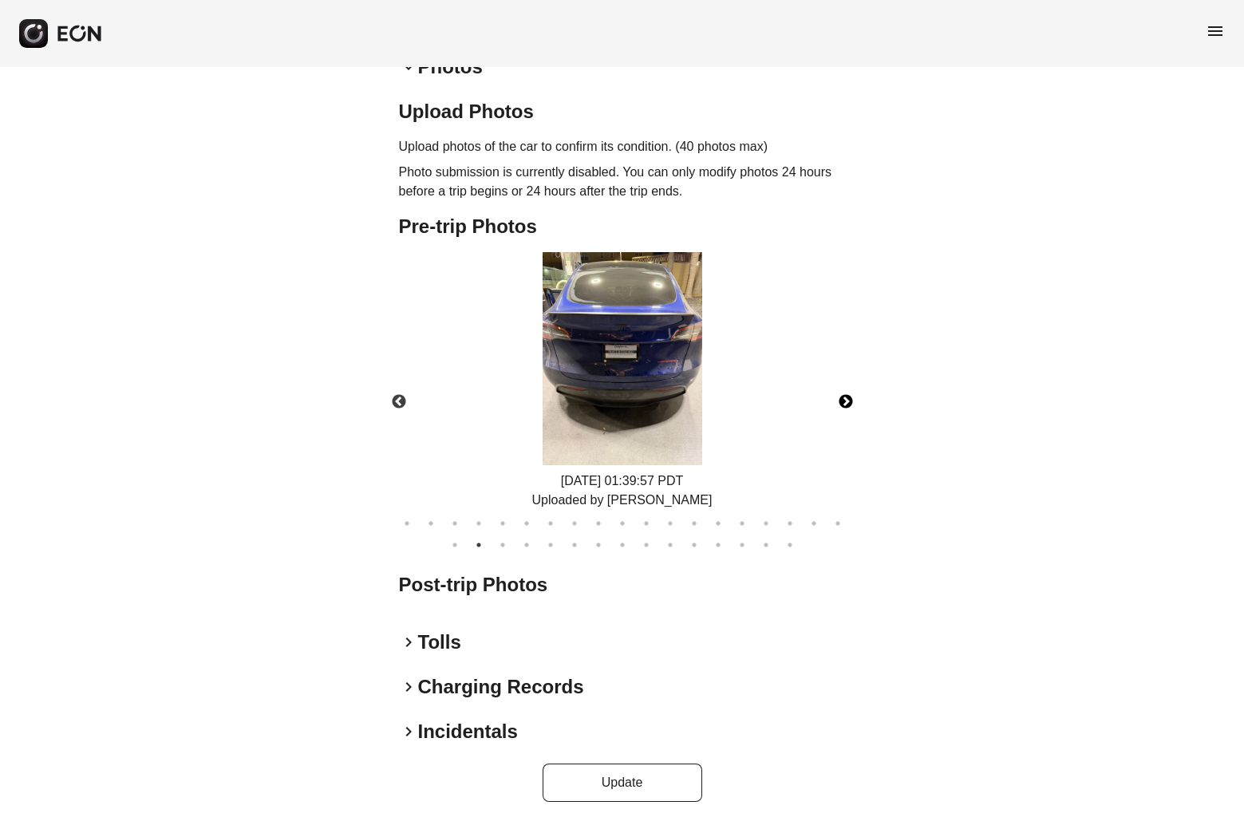
click at [850, 404] on button "Next" at bounding box center [846, 402] width 56 height 56
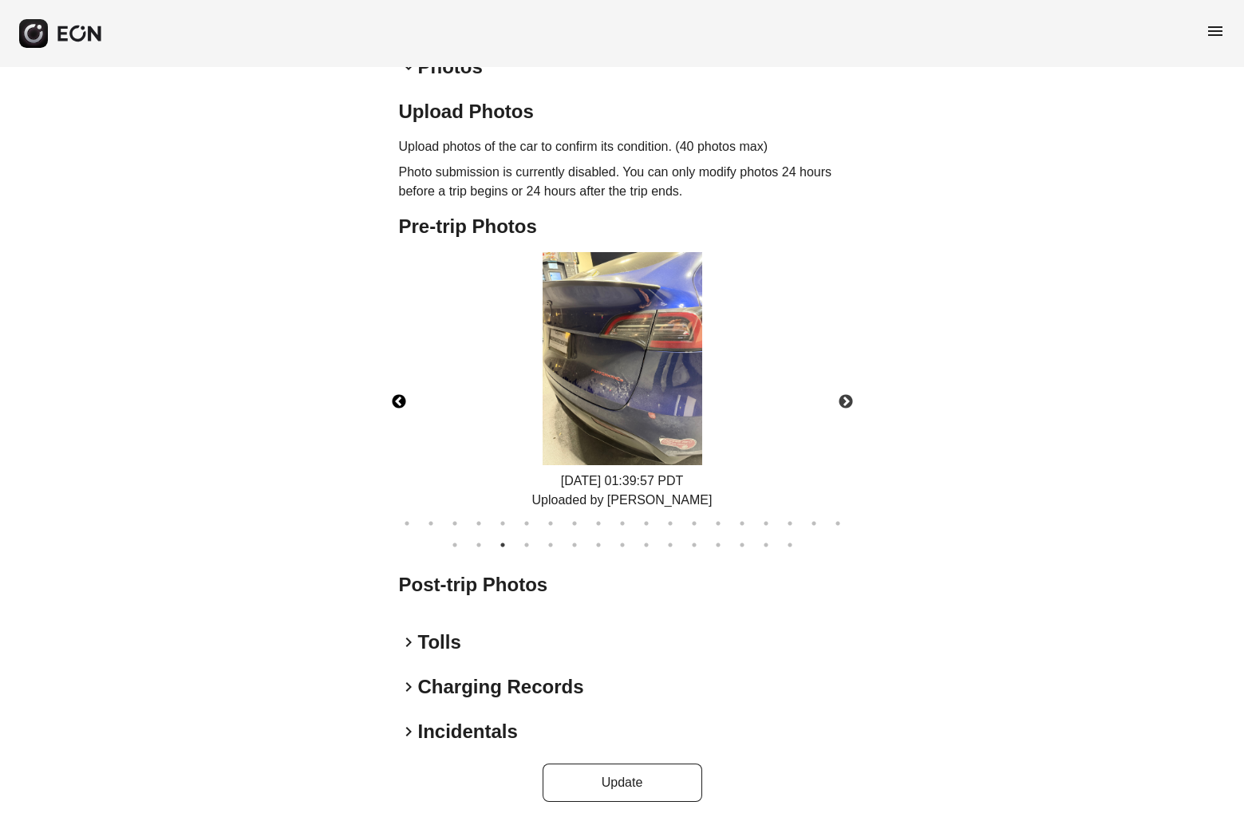
click at [393, 398] on button "Previous" at bounding box center [399, 402] width 56 height 56
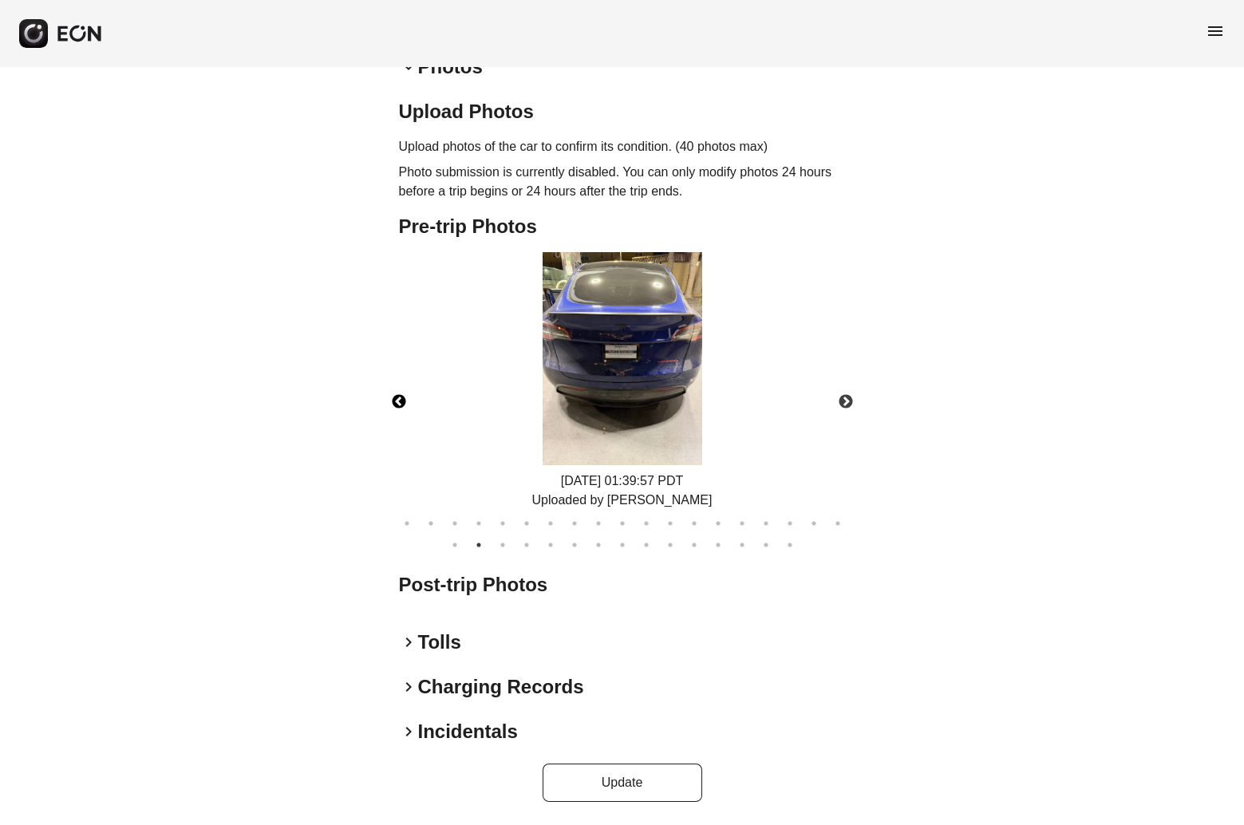
click at [645, 349] on img at bounding box center [623, 358] width 160 height 213
